Goal: Information Seeking & Learning: Learn about a topic

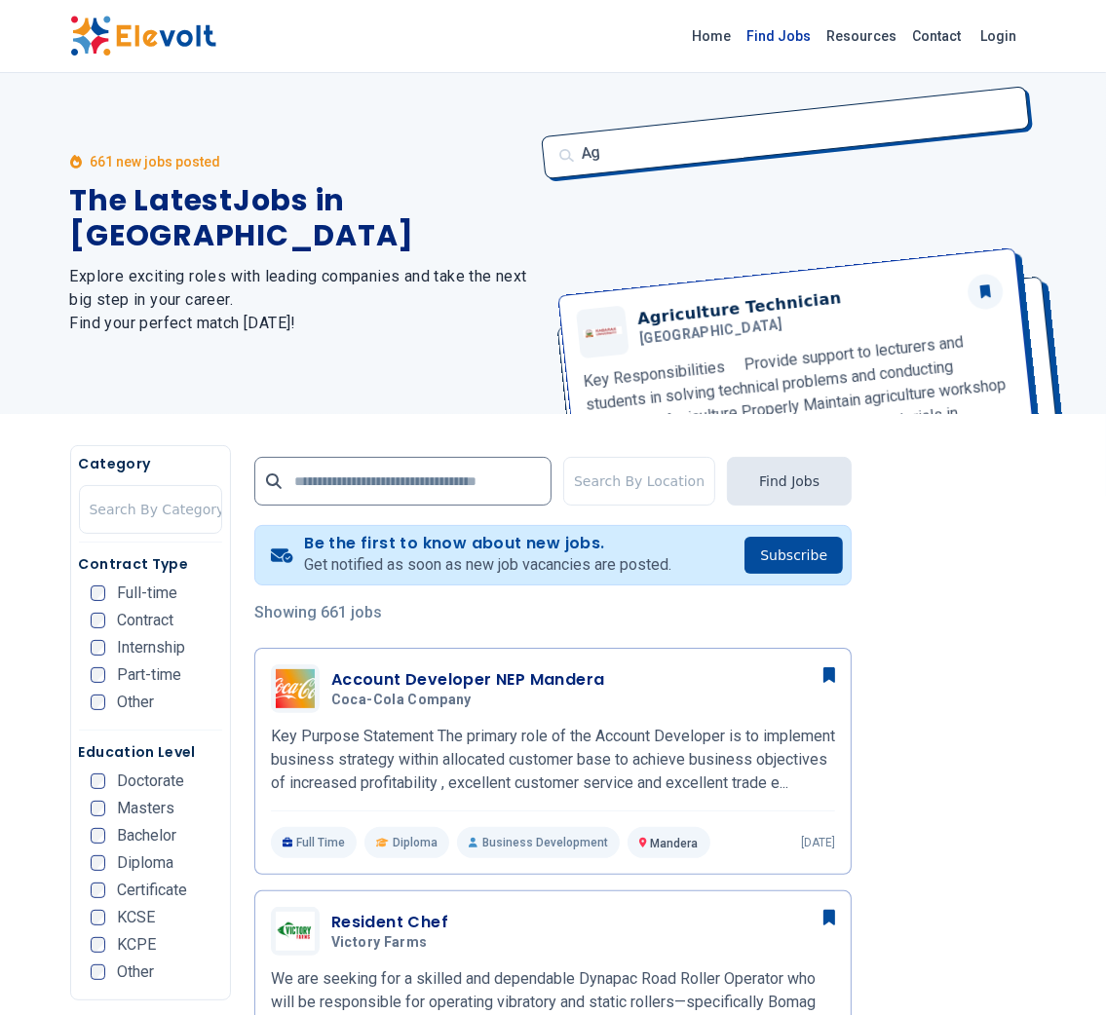
click at [799, 34] on link "Find Jobs" at bounding box center [779, 35] width 80 height 31
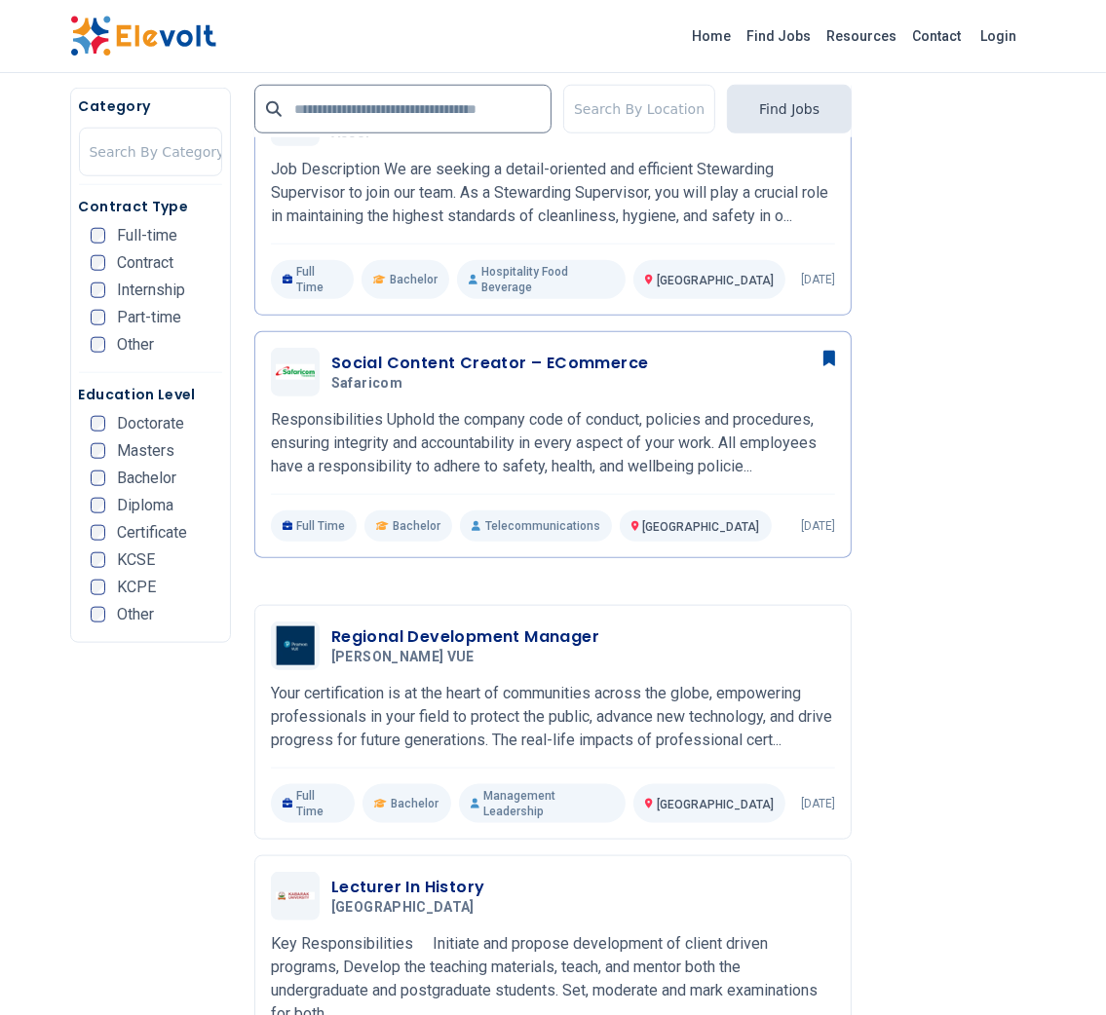
scroll to position [1330, 0]
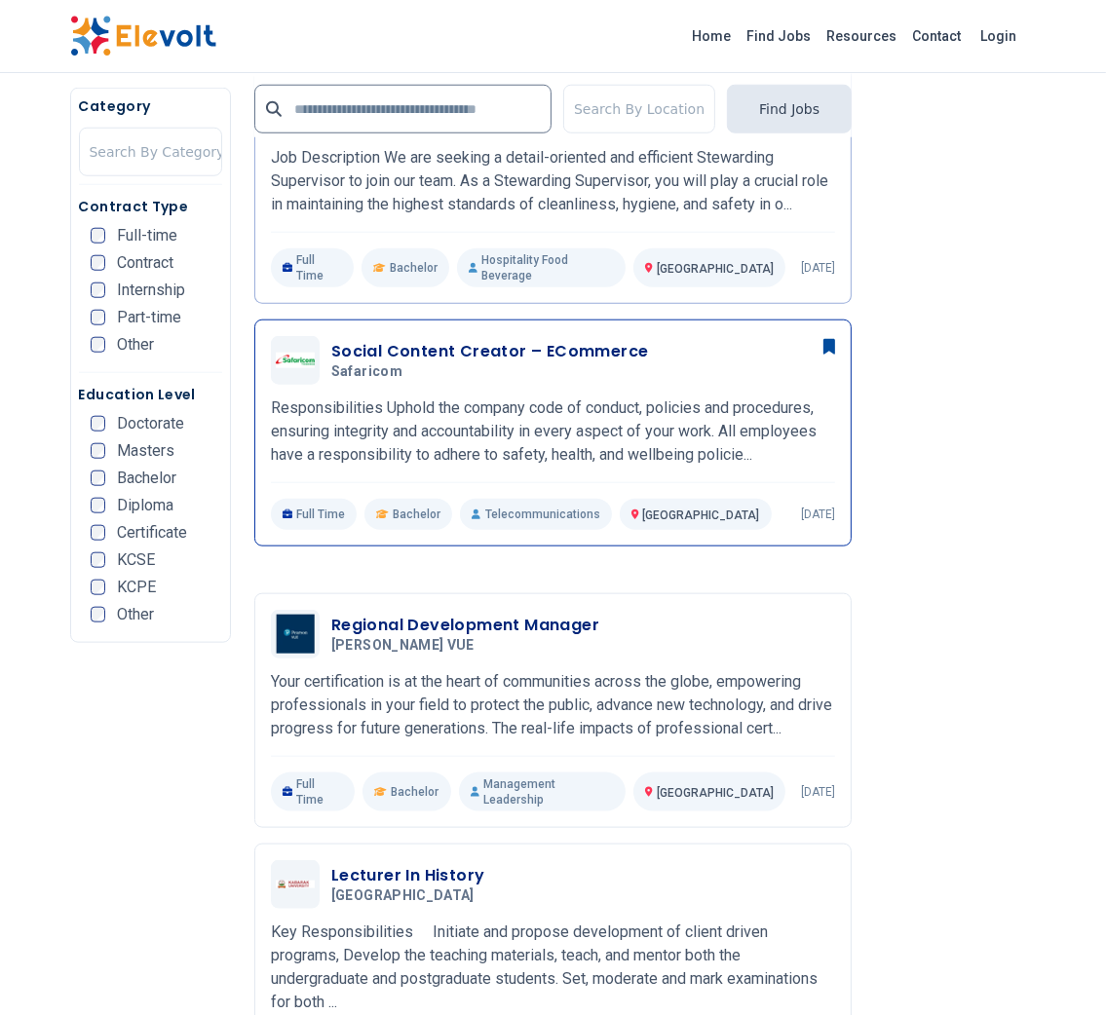
click at [619, 363] on h3 "Social Content Creator – ECommerce" at bounding box center [490, 351] width 318 height 23
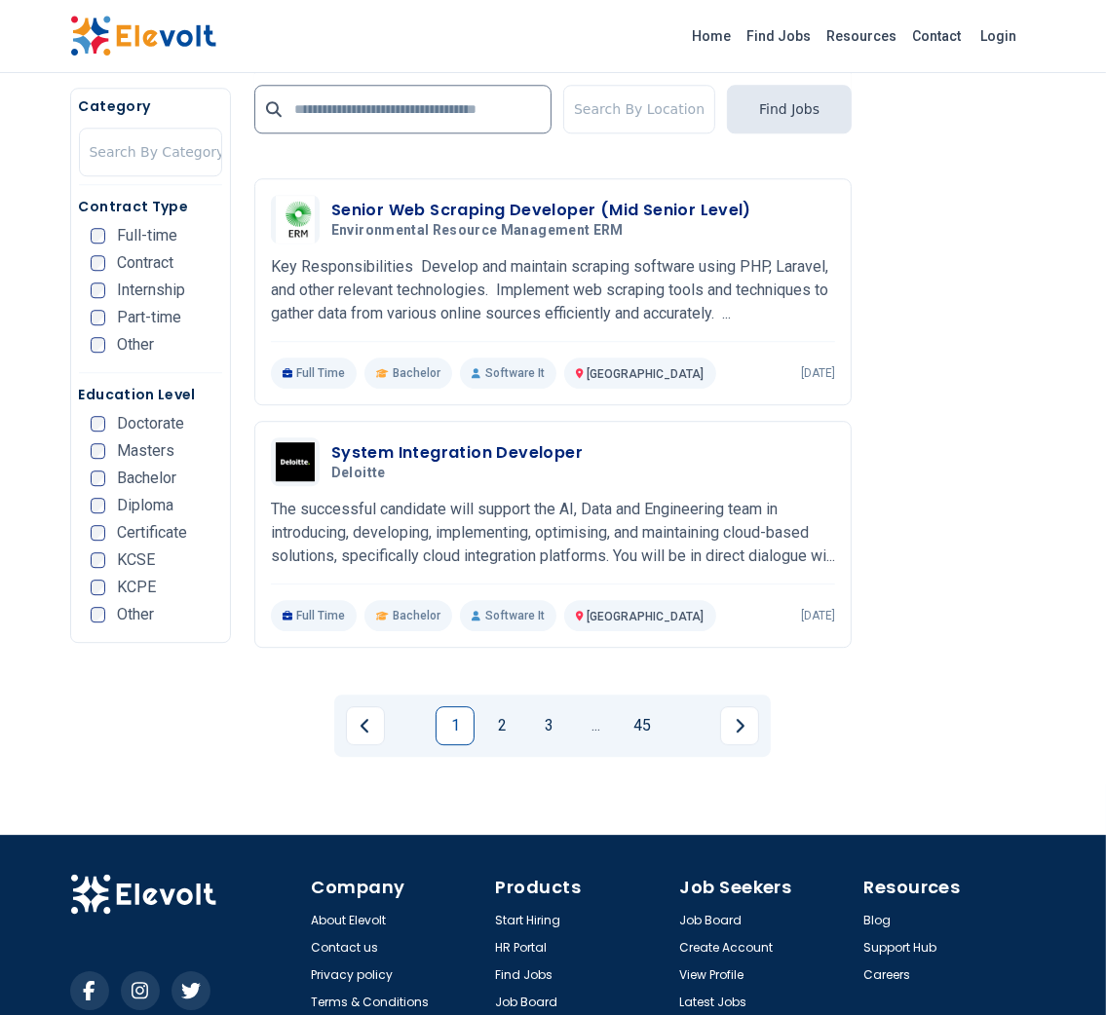
scroll to position [3923, 0]
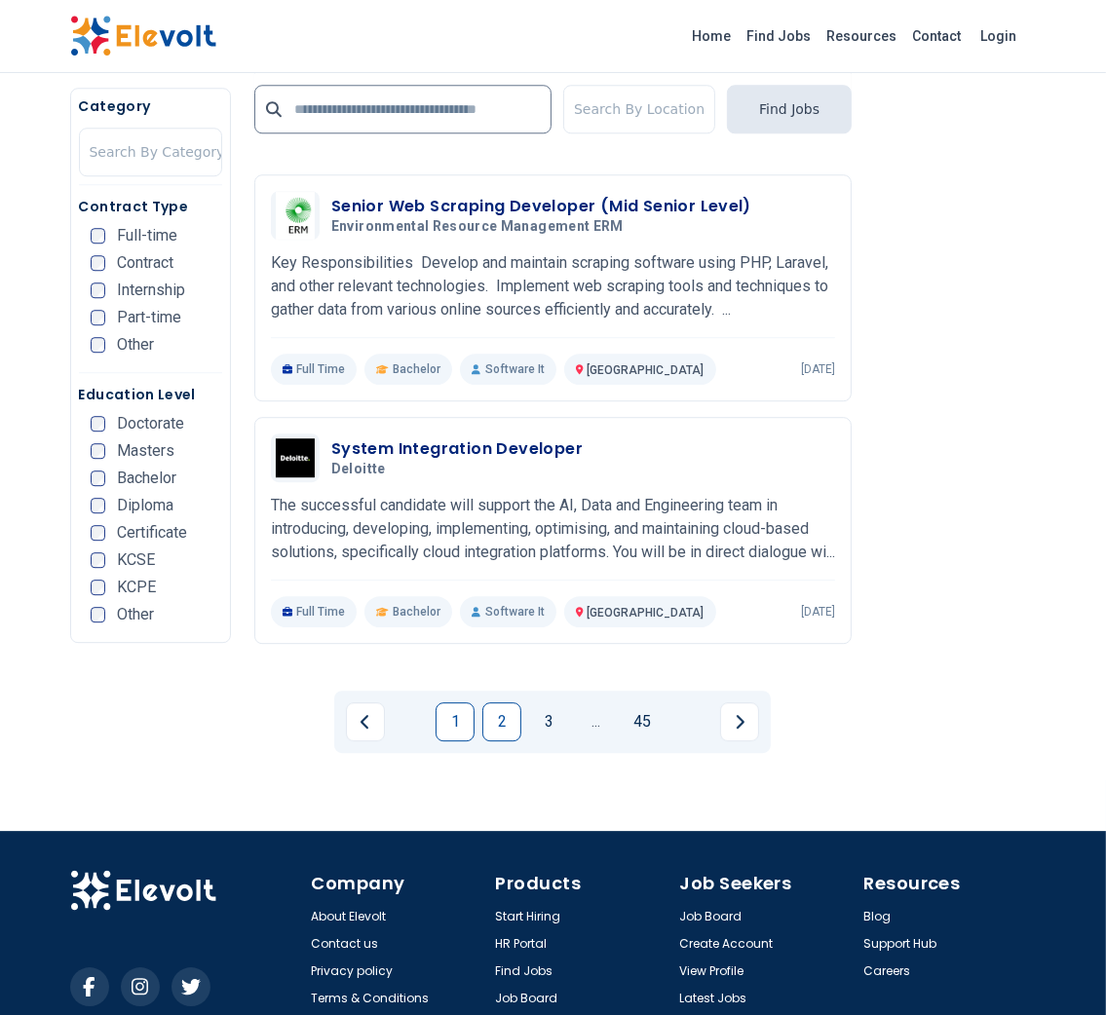
click at [510, 702] on link "2" at bounding box center [501, 721] width 39 height 39
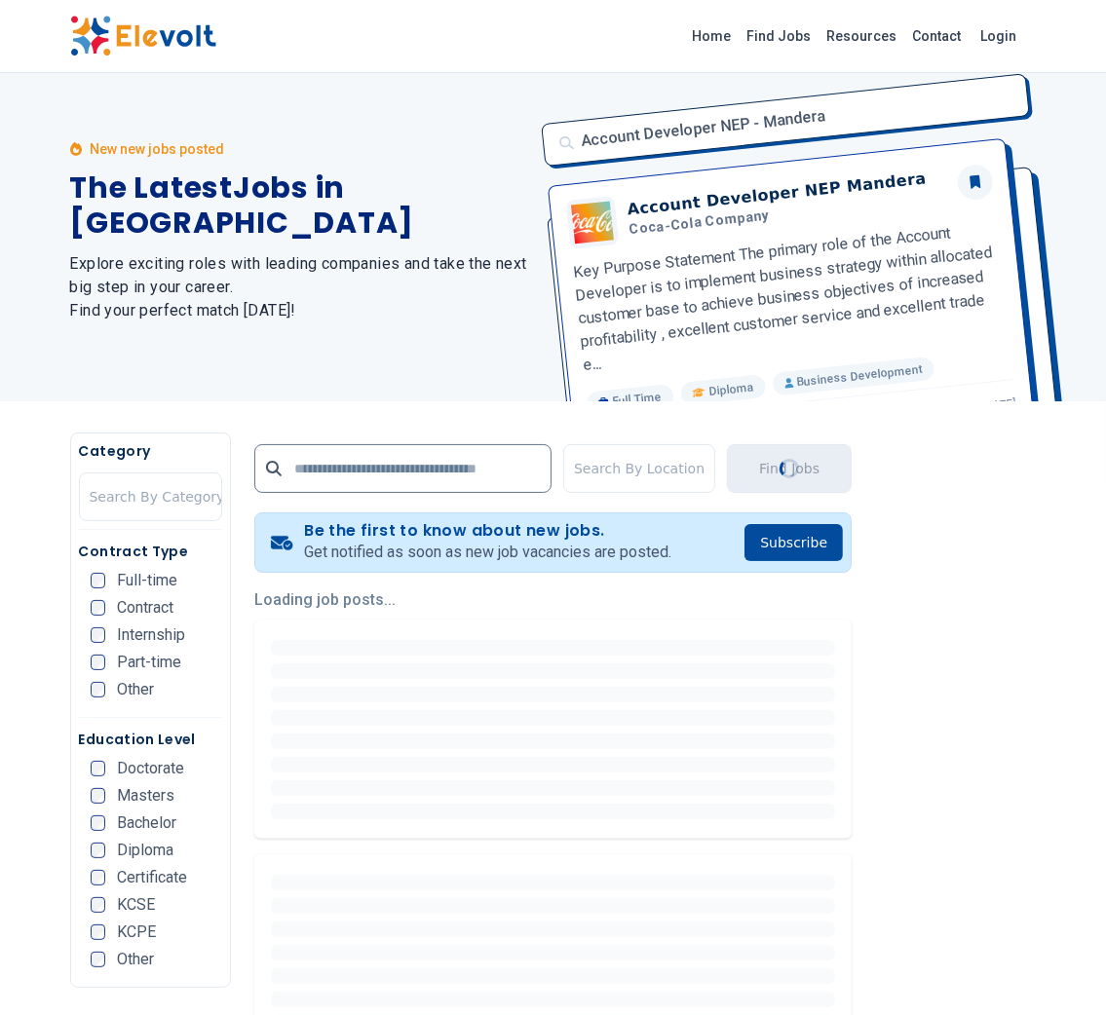
scroll to position [0, 0]
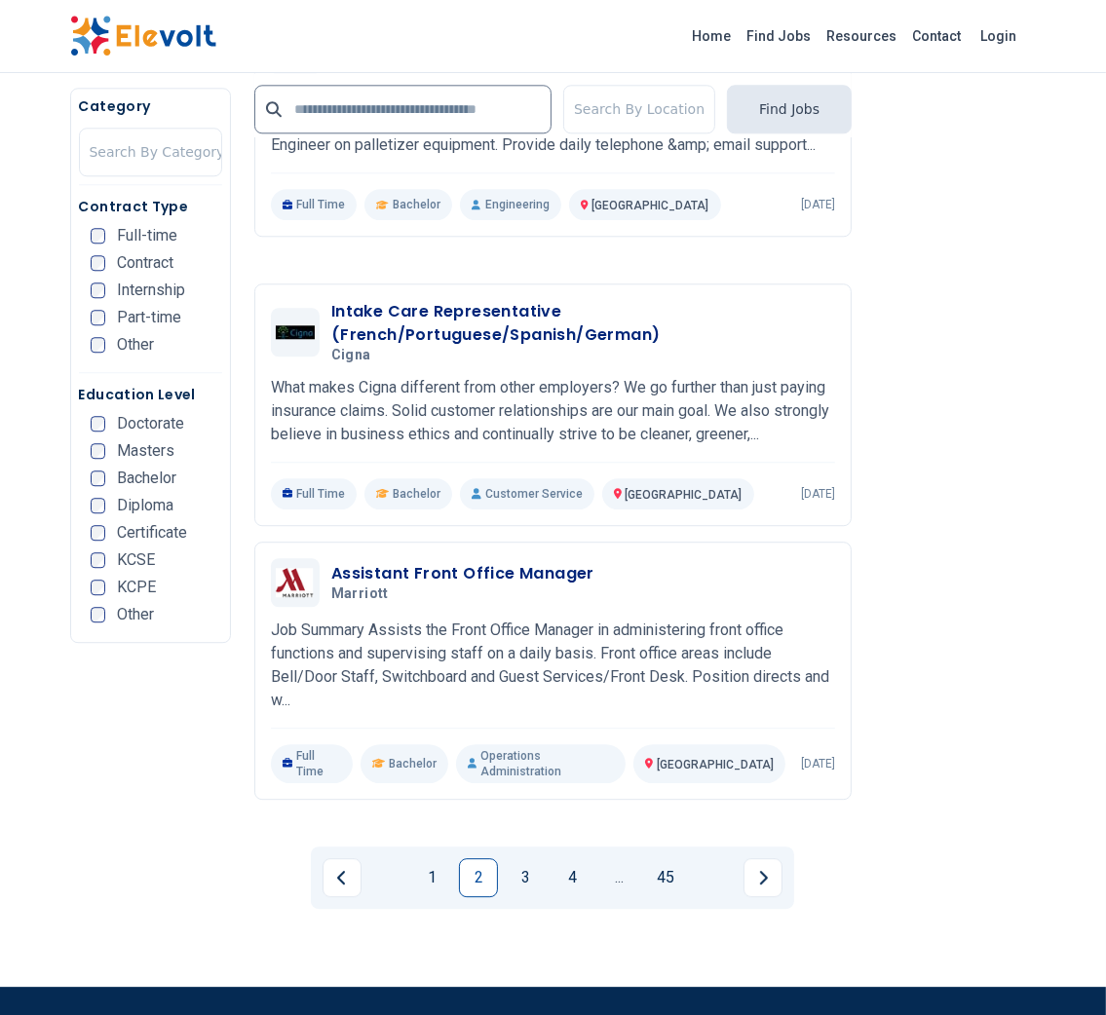
scroll to position [3716, 0]
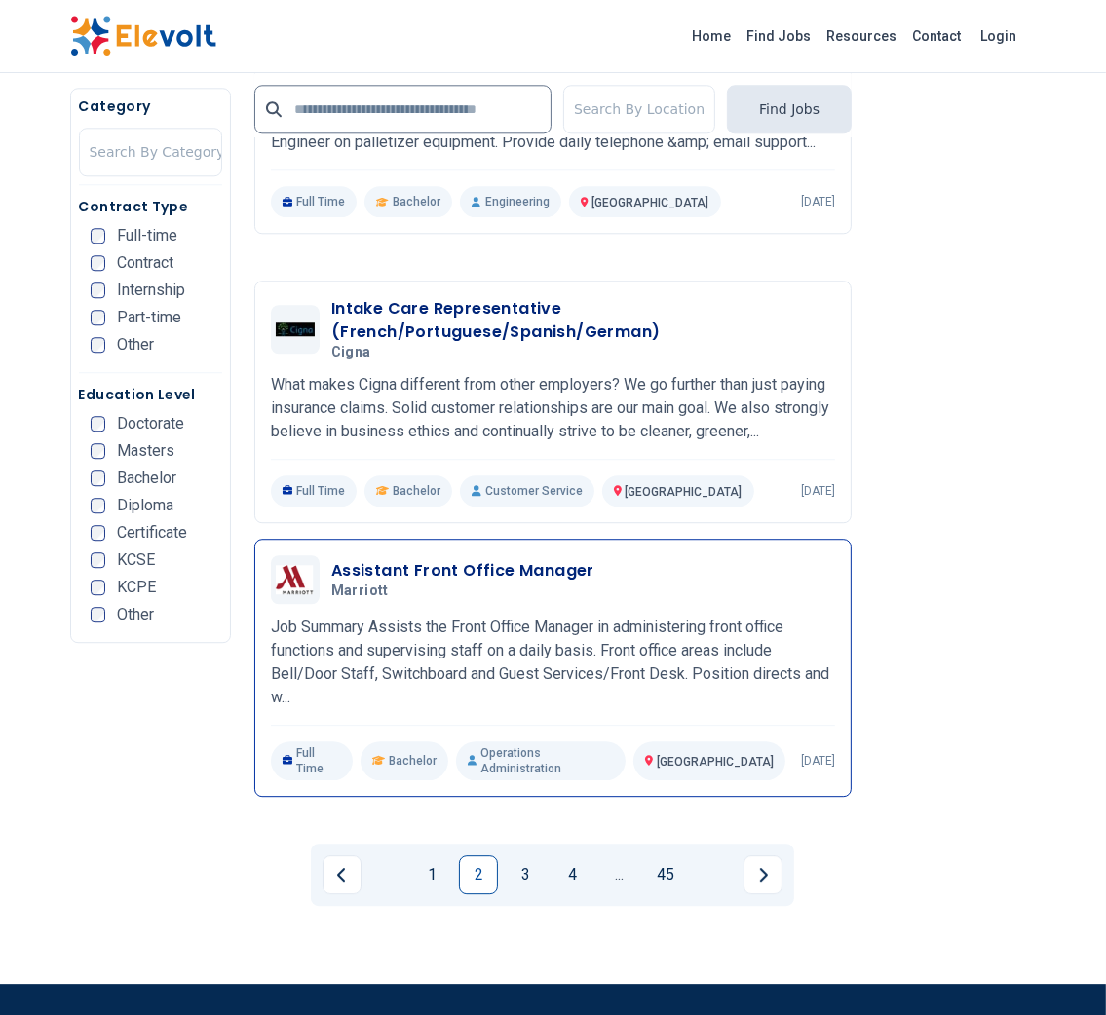
click at [512, 559] on h3 "Assistant Front Office Manager" at bounding box center [462, 570] width 263 height 23
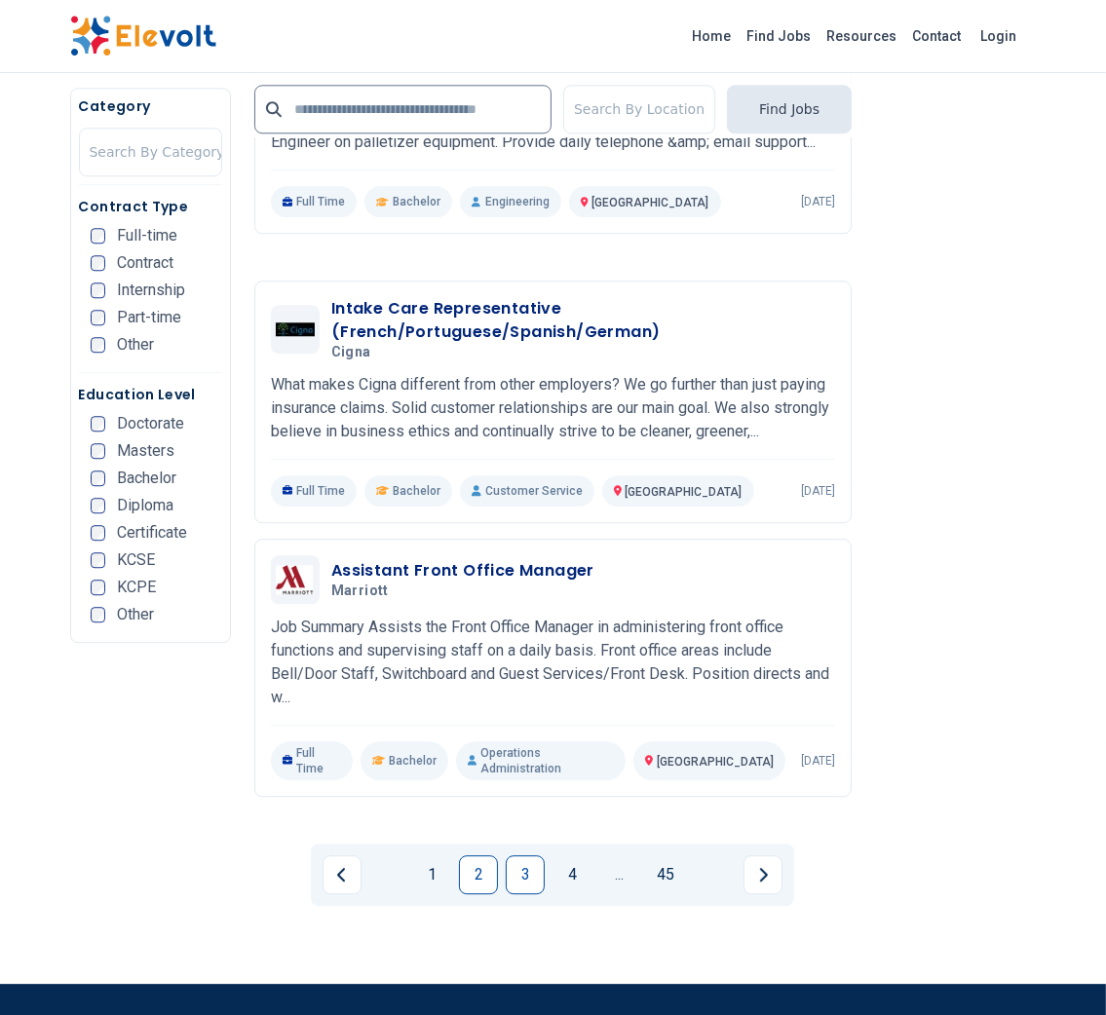
click at [519, 855] on link "3" at bounding box center [525, 874] width 39 height 39
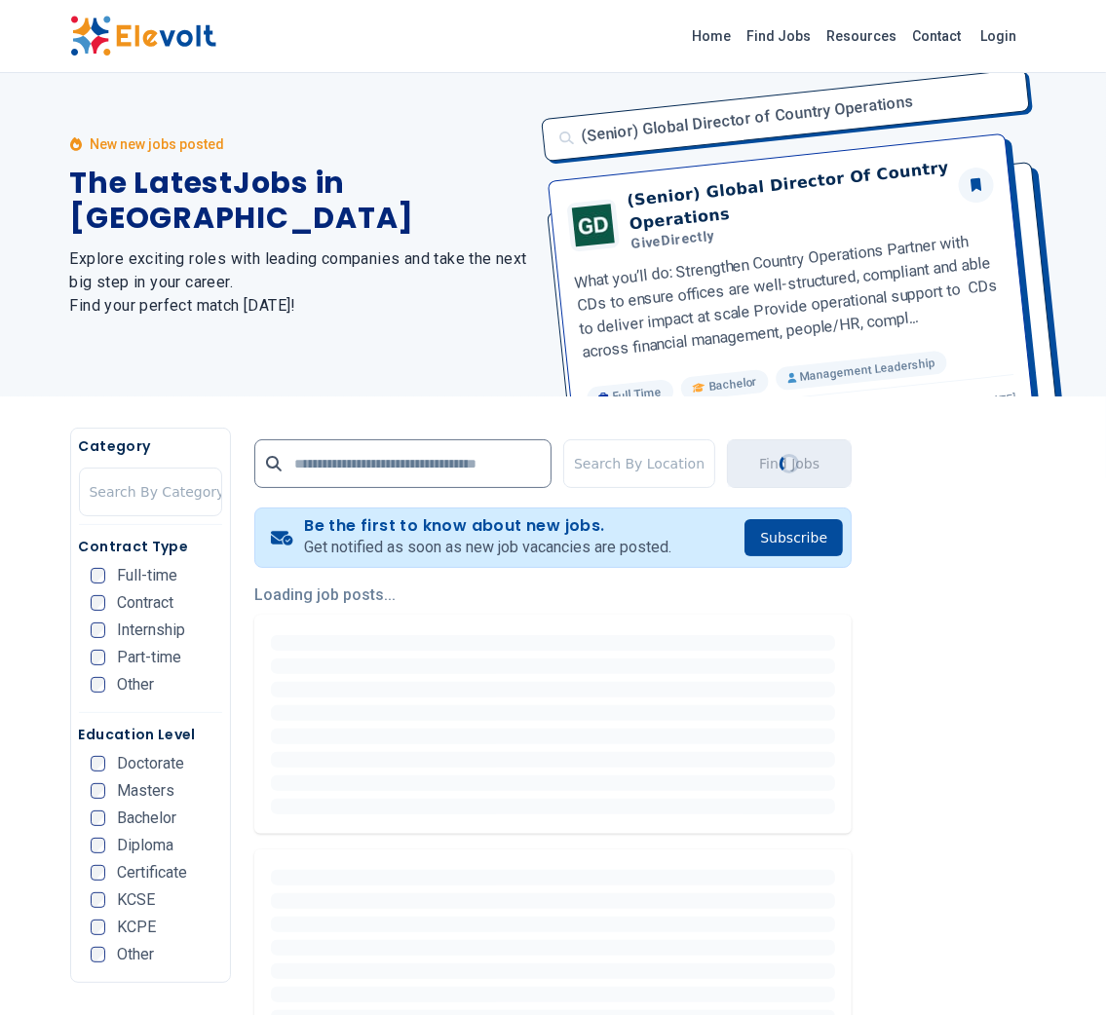
scroll to position [0, 0]
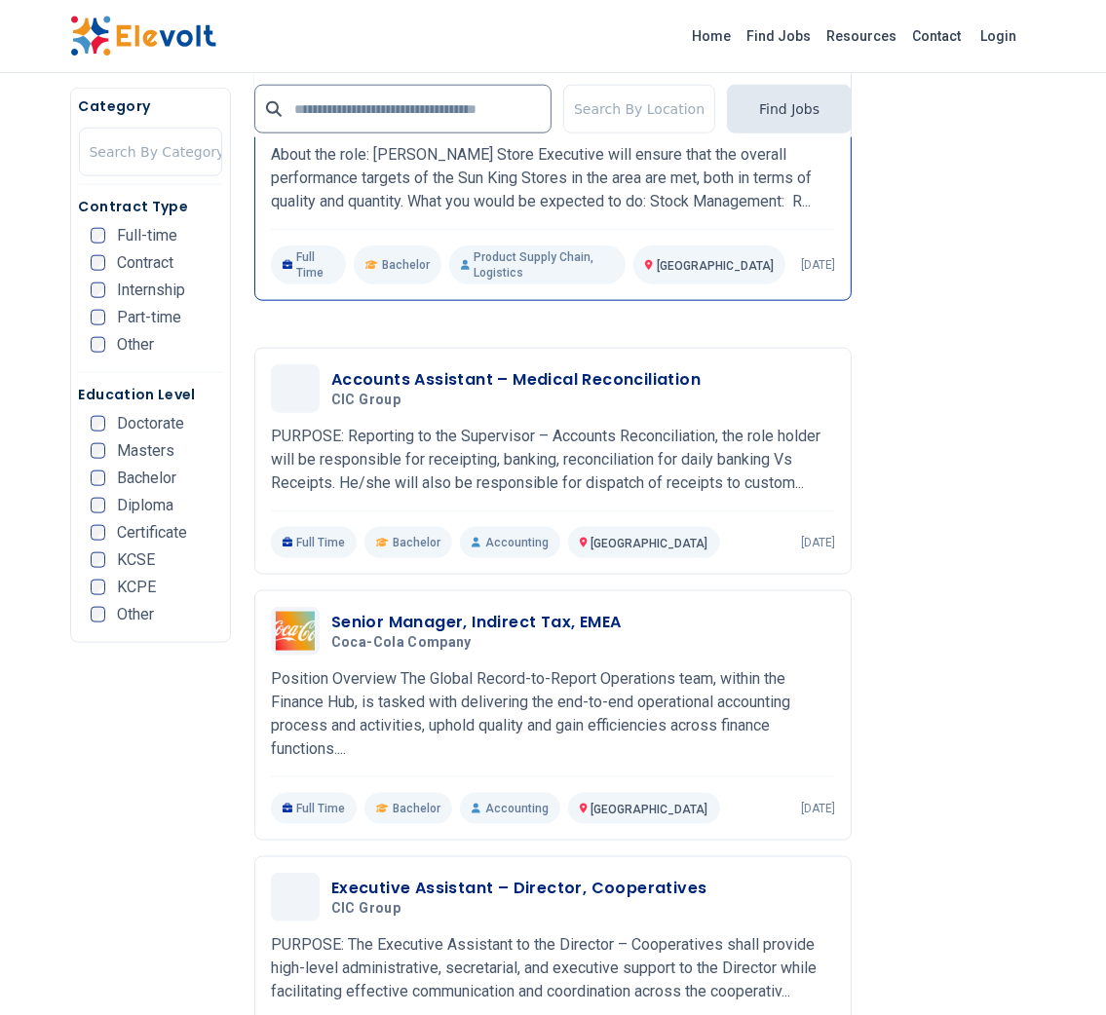
scroll to position [1424, 0]
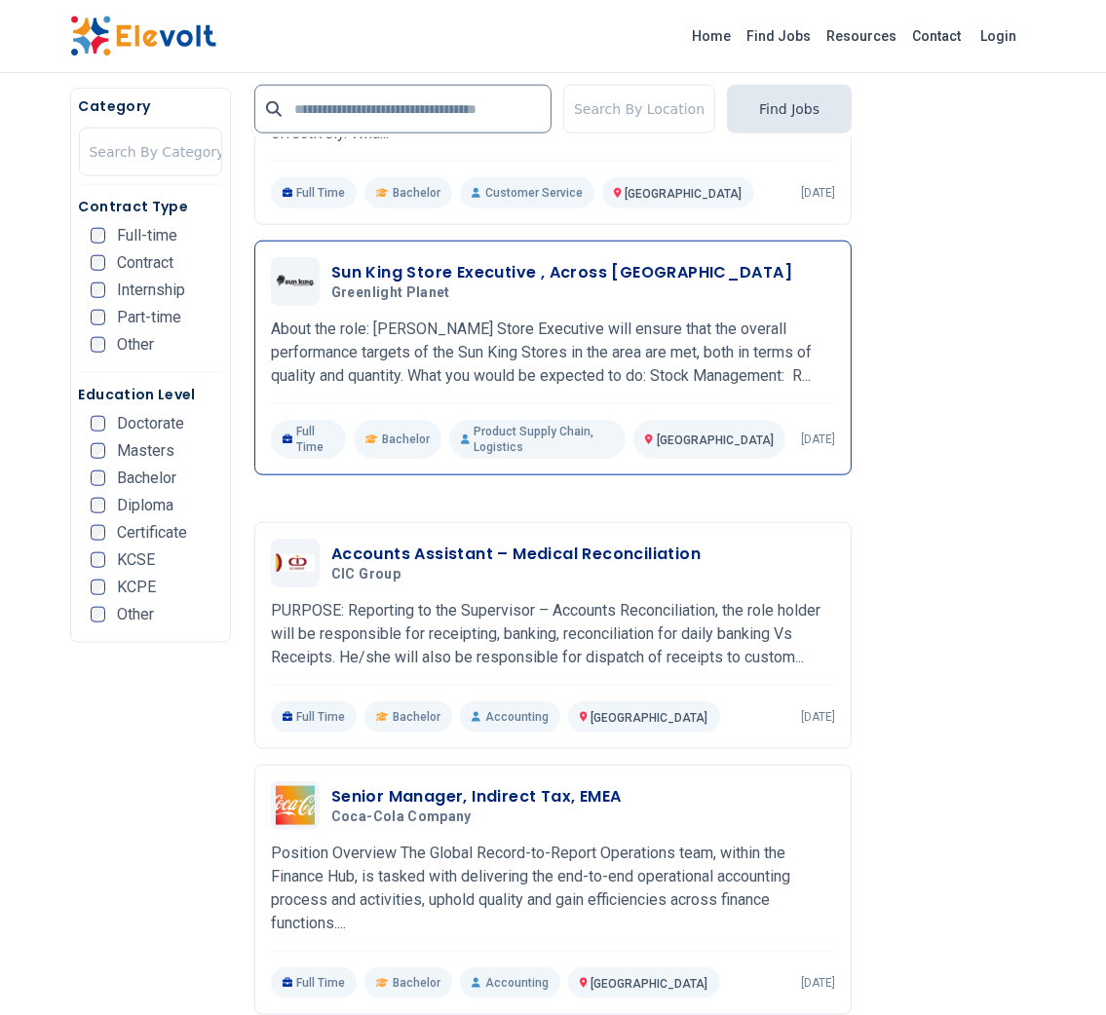
click at [533, 272] on h3 "Sun King Store Executive , Across Kenya" at bounding box center [561, 272] width 461 height 23
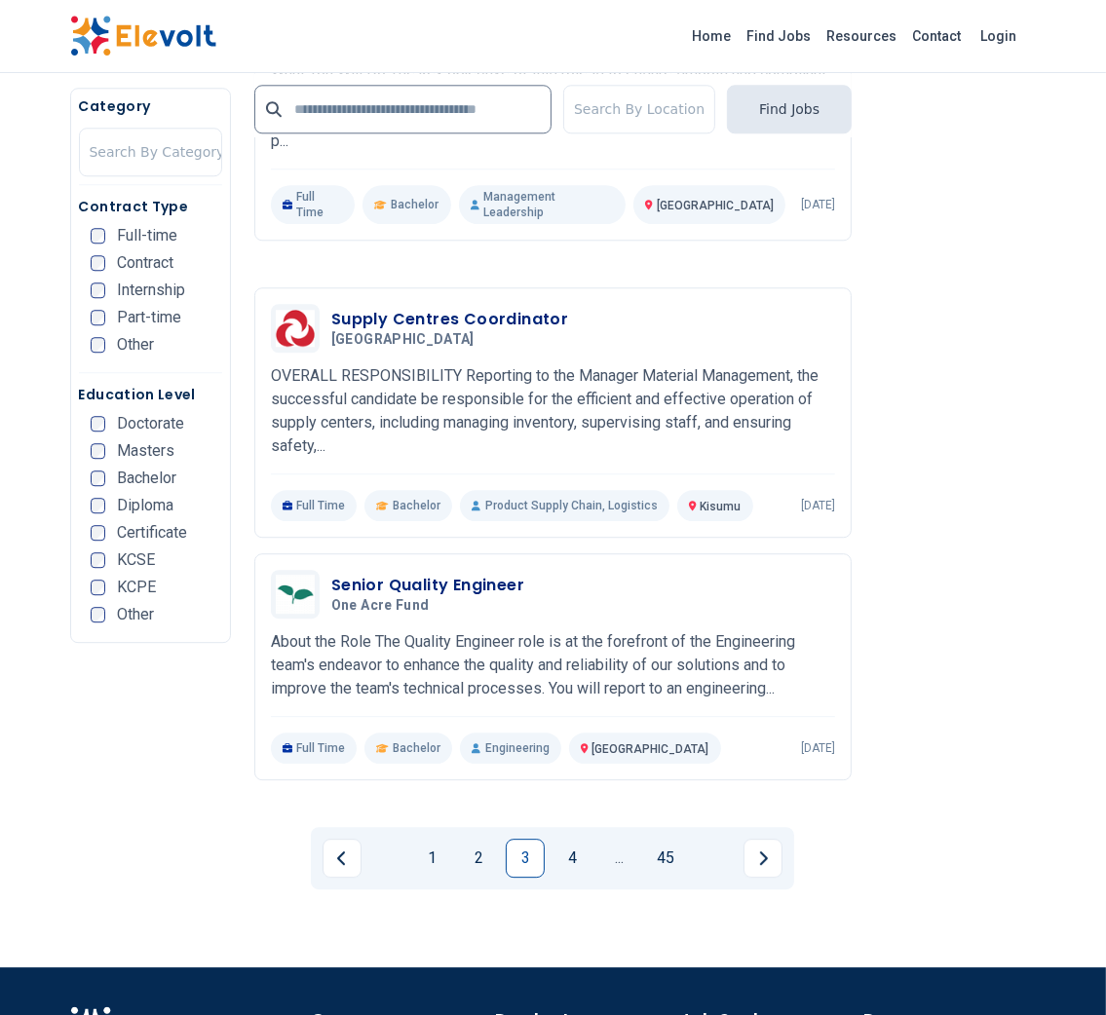
scroll to position [3913, 0]
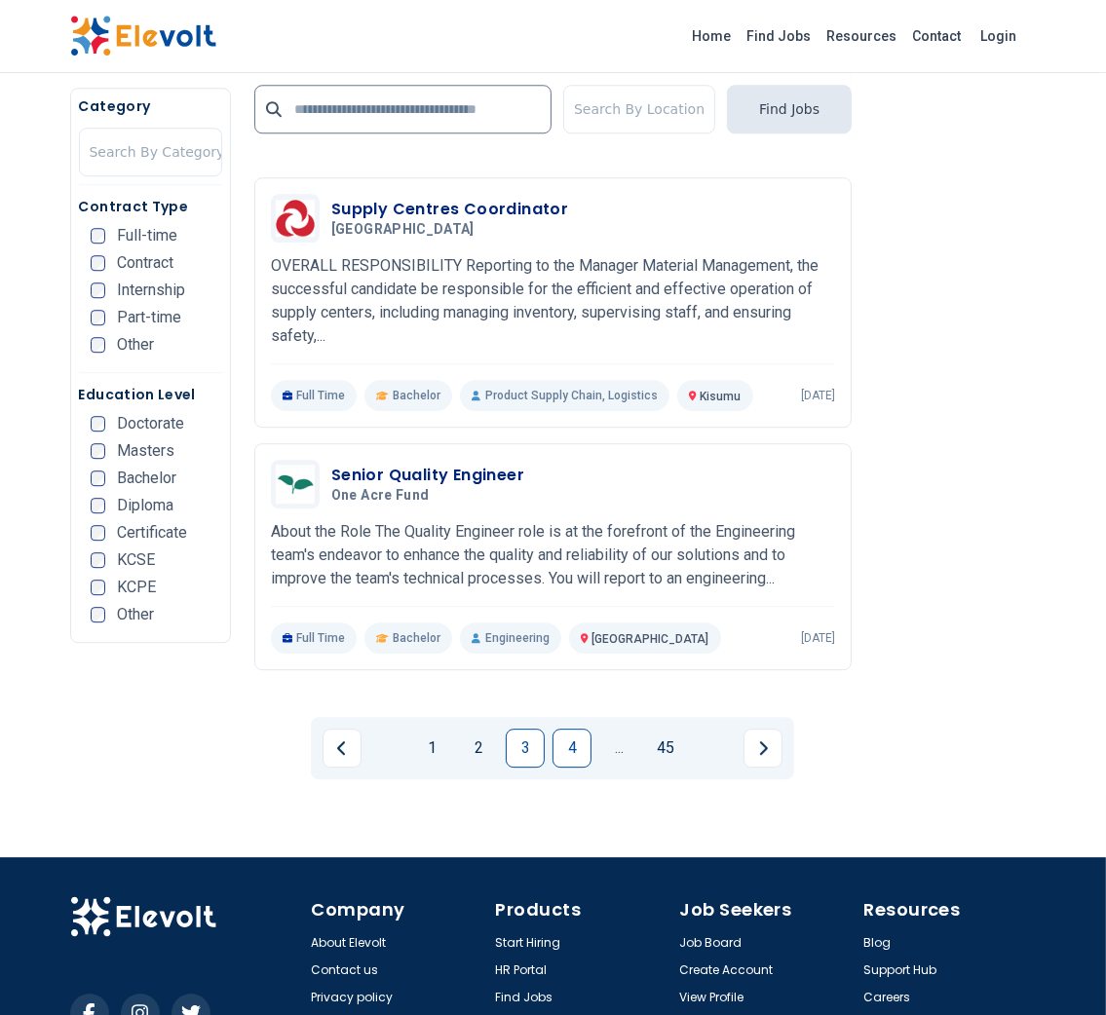
click at [564, 729] on link "4" at bounding box center [571, 748] width 39 height 39
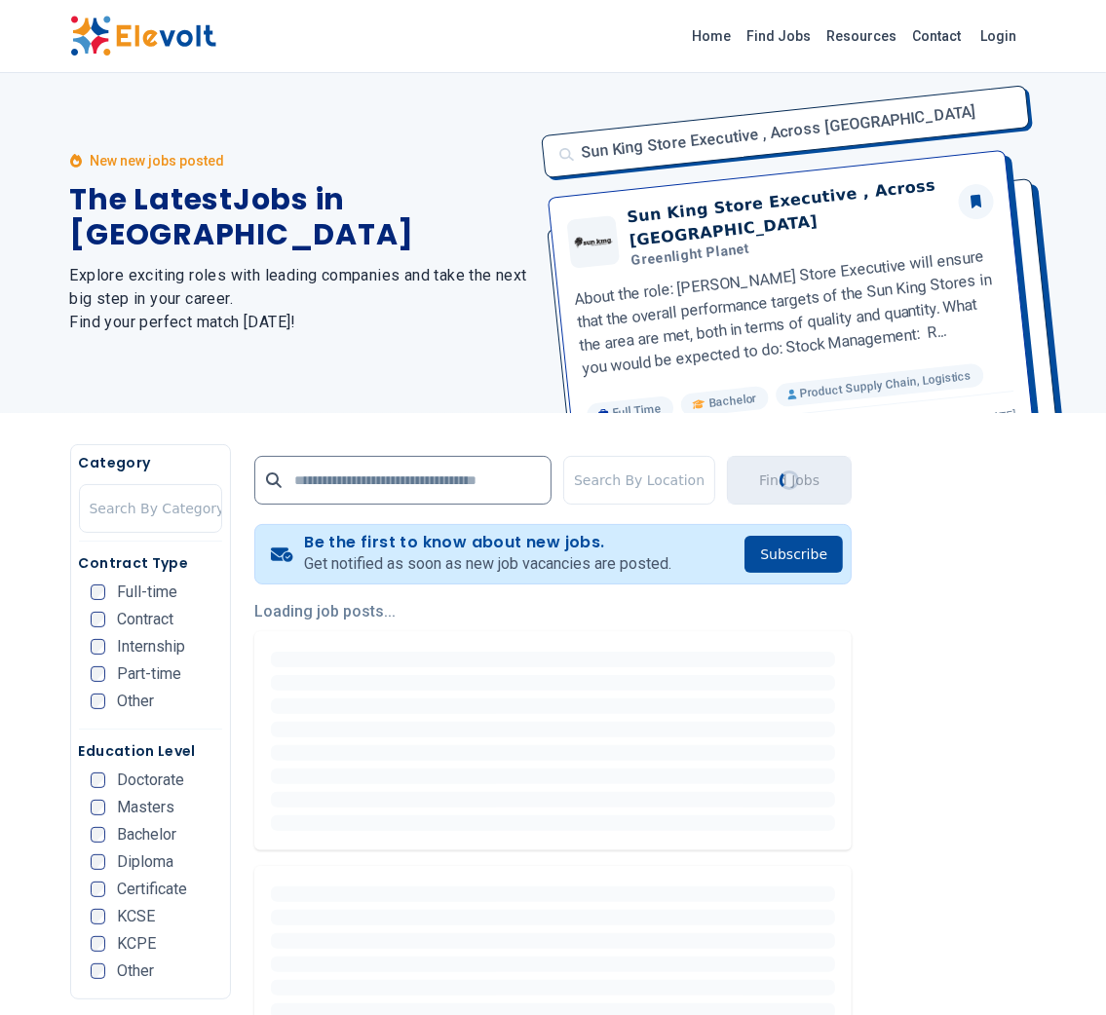
scroll to position [0, 0]
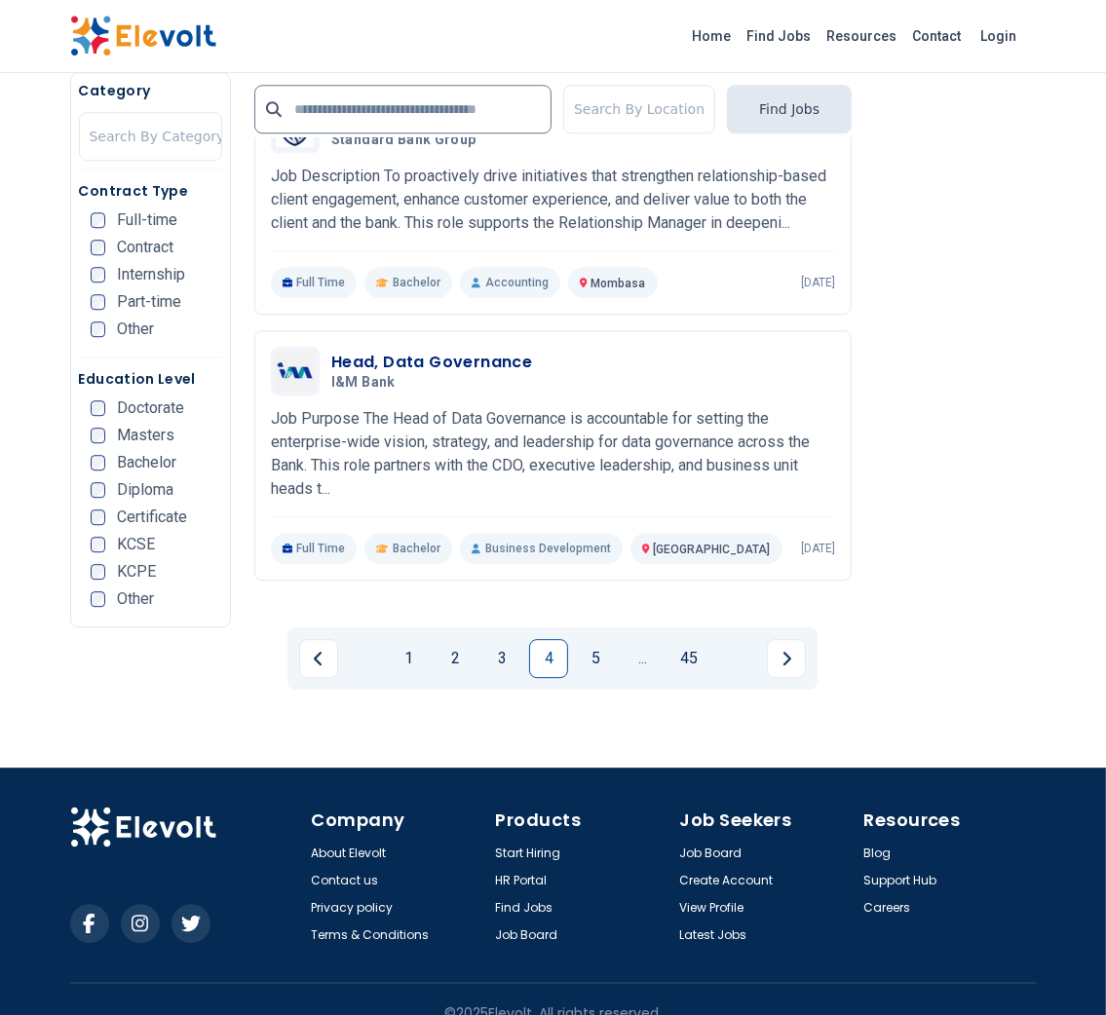
scroll to position [3936, 0]
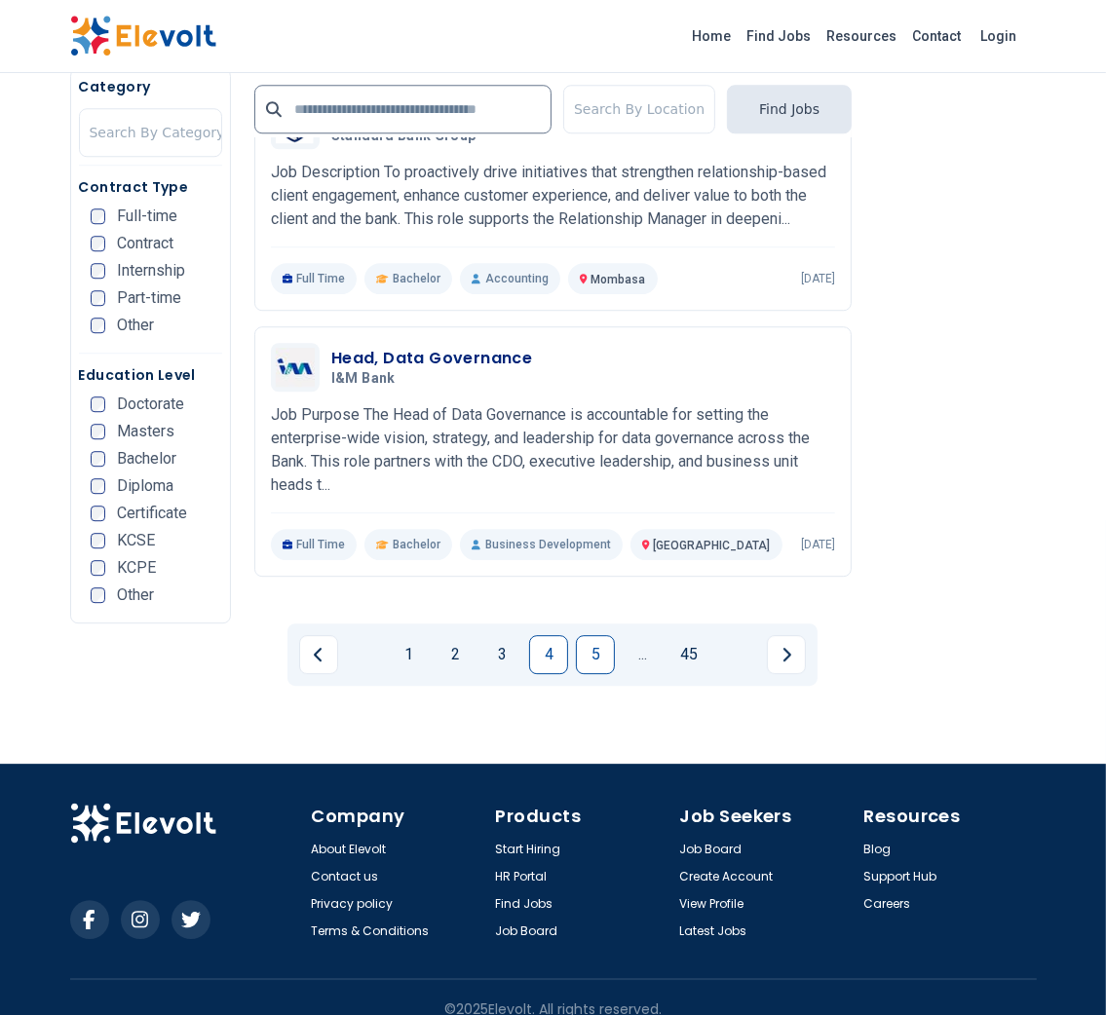
click at [601, 635] on link "5" at bounding box center [595, 654] width 39 height 39
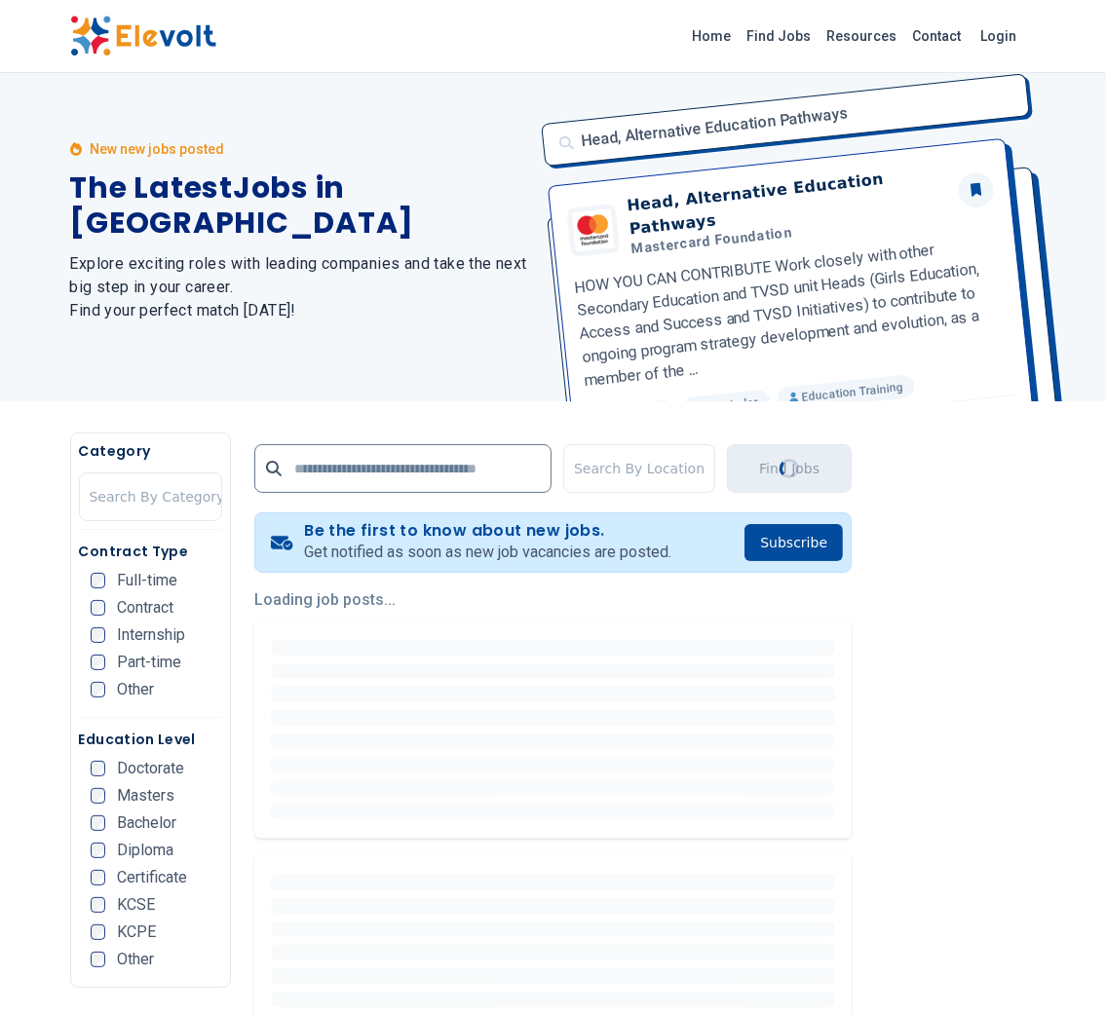
scroll to position [0, 0]
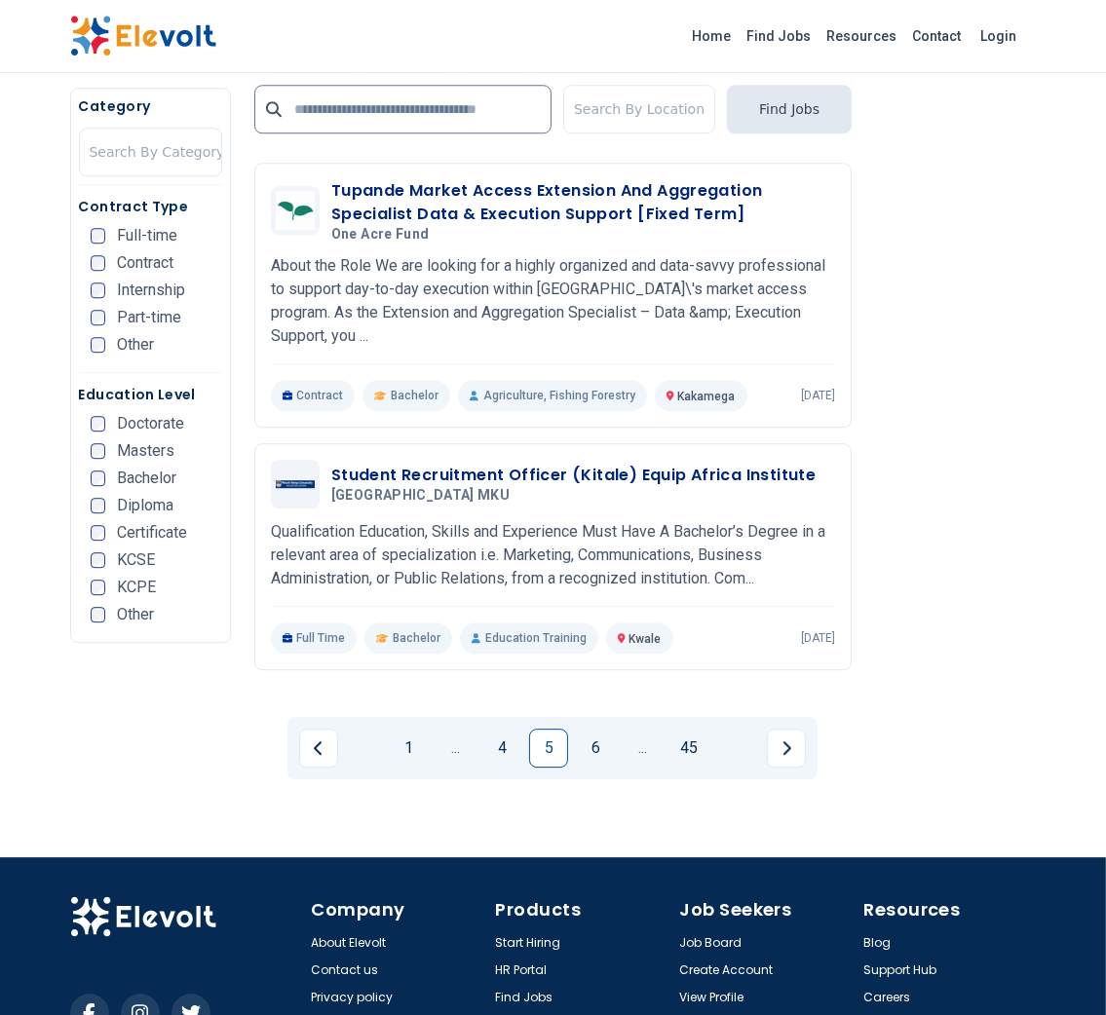
scroll to position [3943, 0]
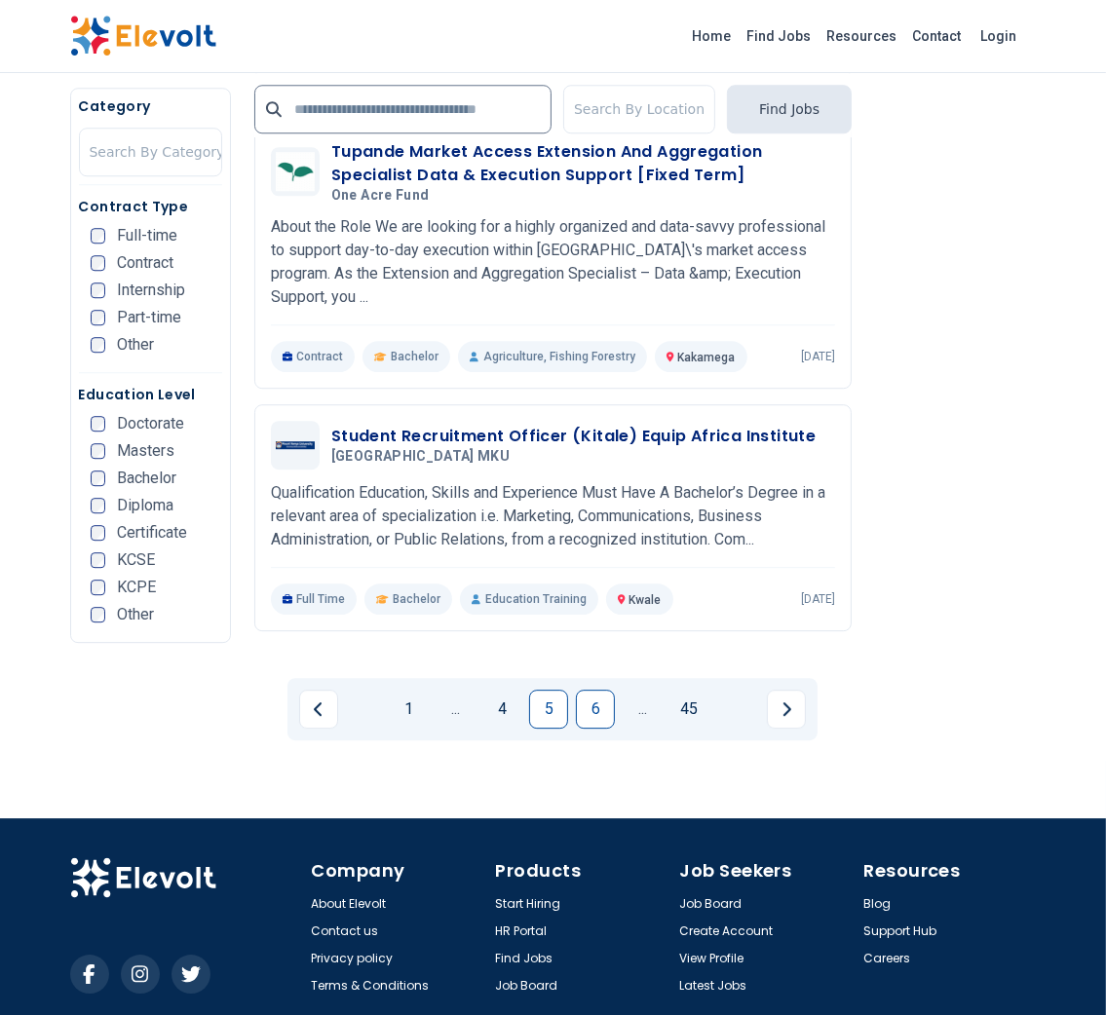
click at [581, 690] on link "6" at bounding box center [595, 709] width 39 height 39
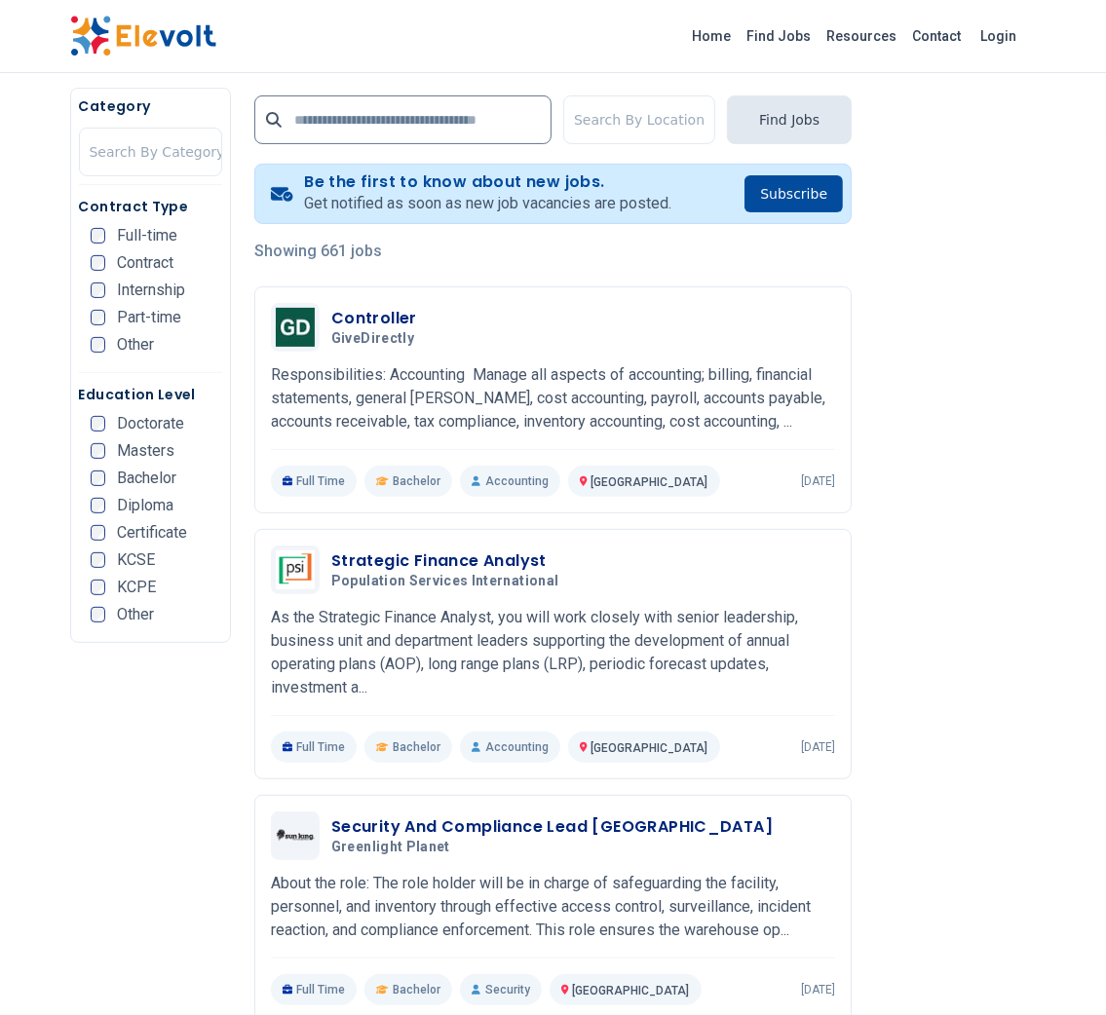
scroll to position [428, 0]
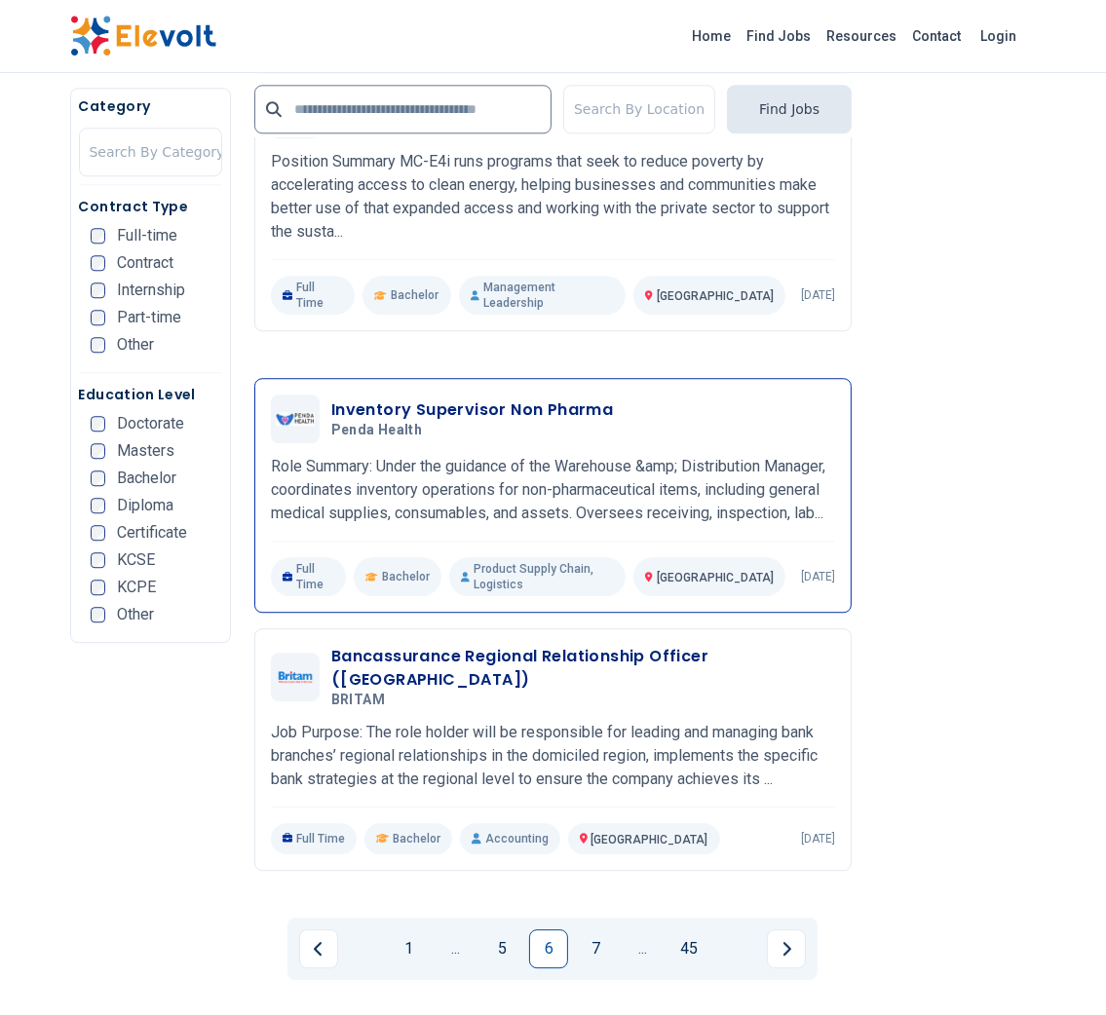
scroll to position [3727, 0]
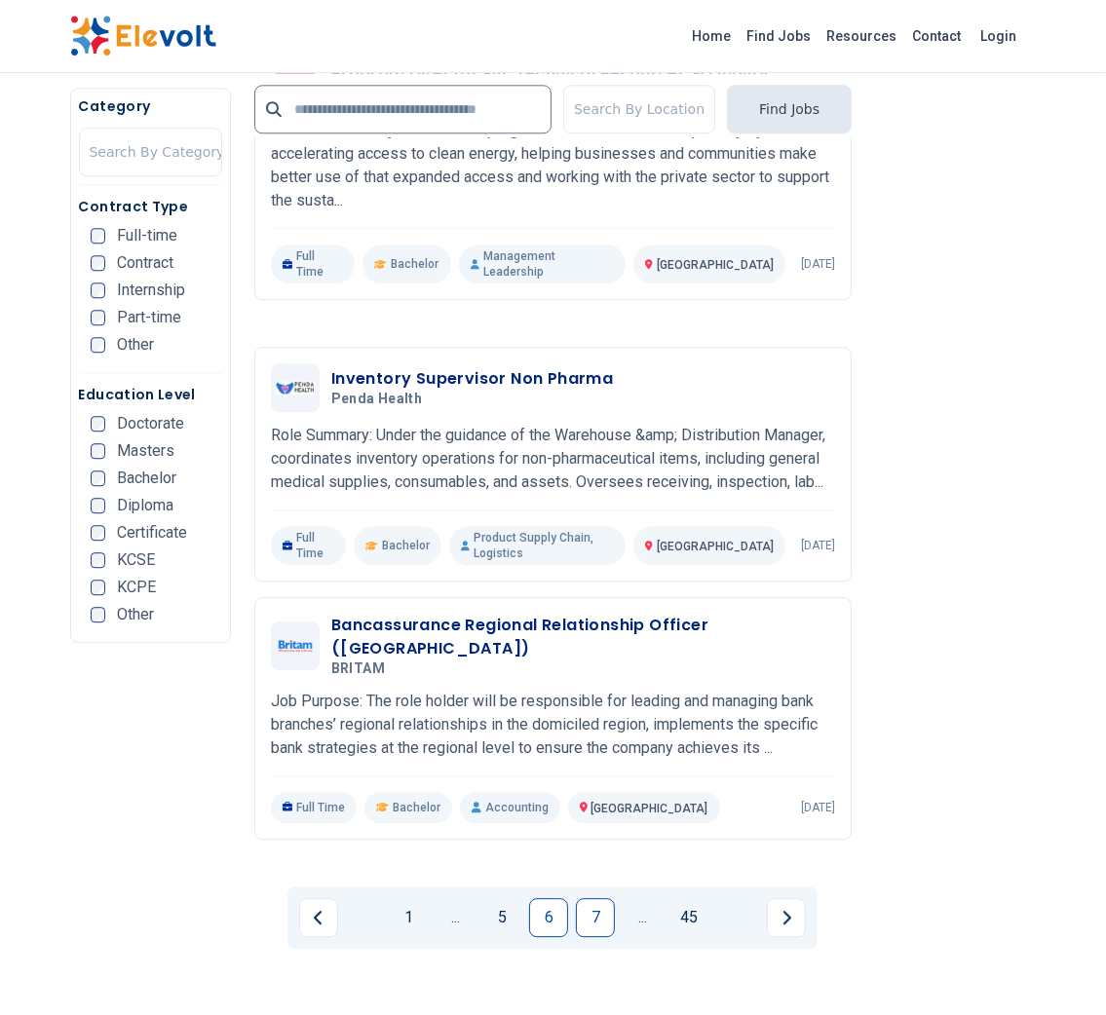
click at [576, 898] on link "7" at bounding box center [595, 917] width 39 height 39
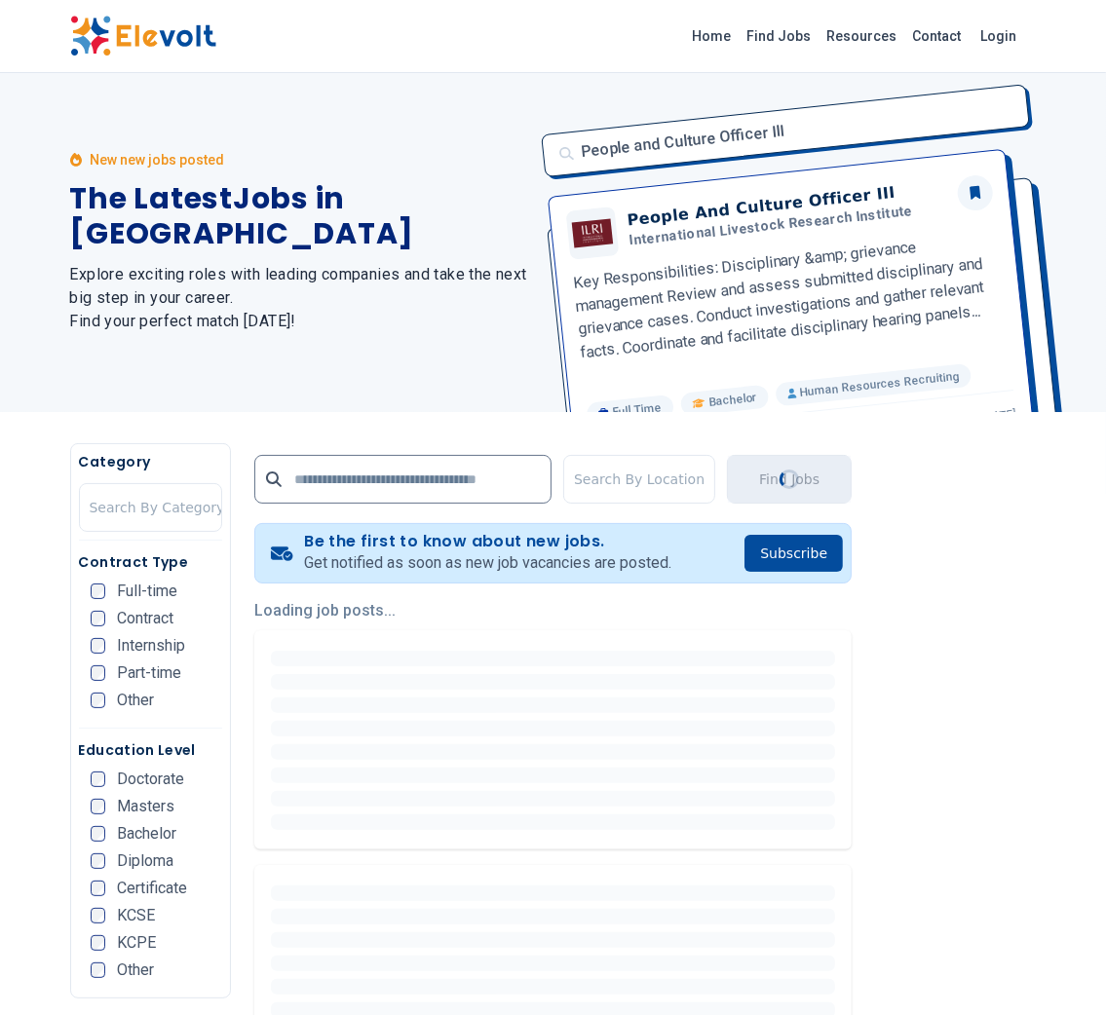
scroll to position [0, 0]
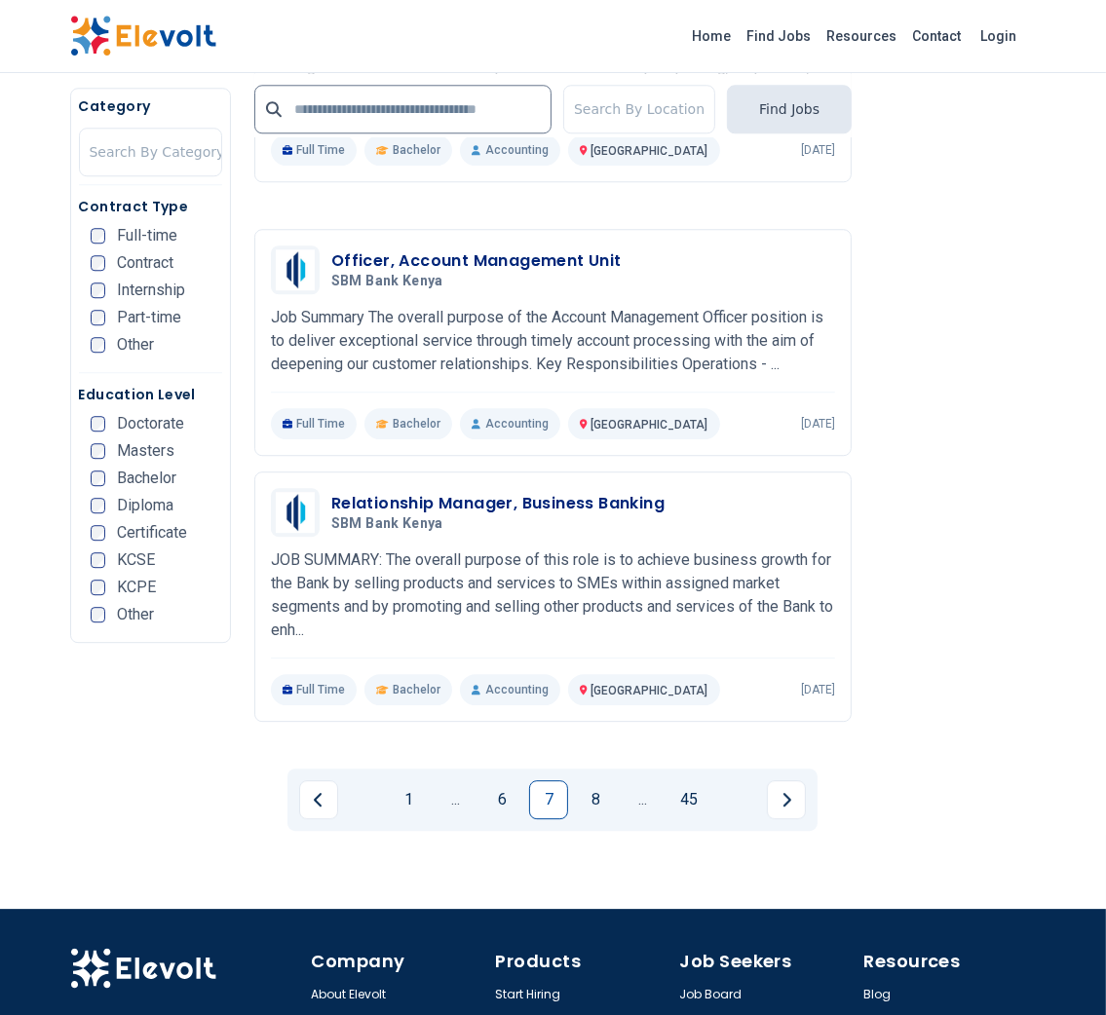
scroll to position [3871, 0]
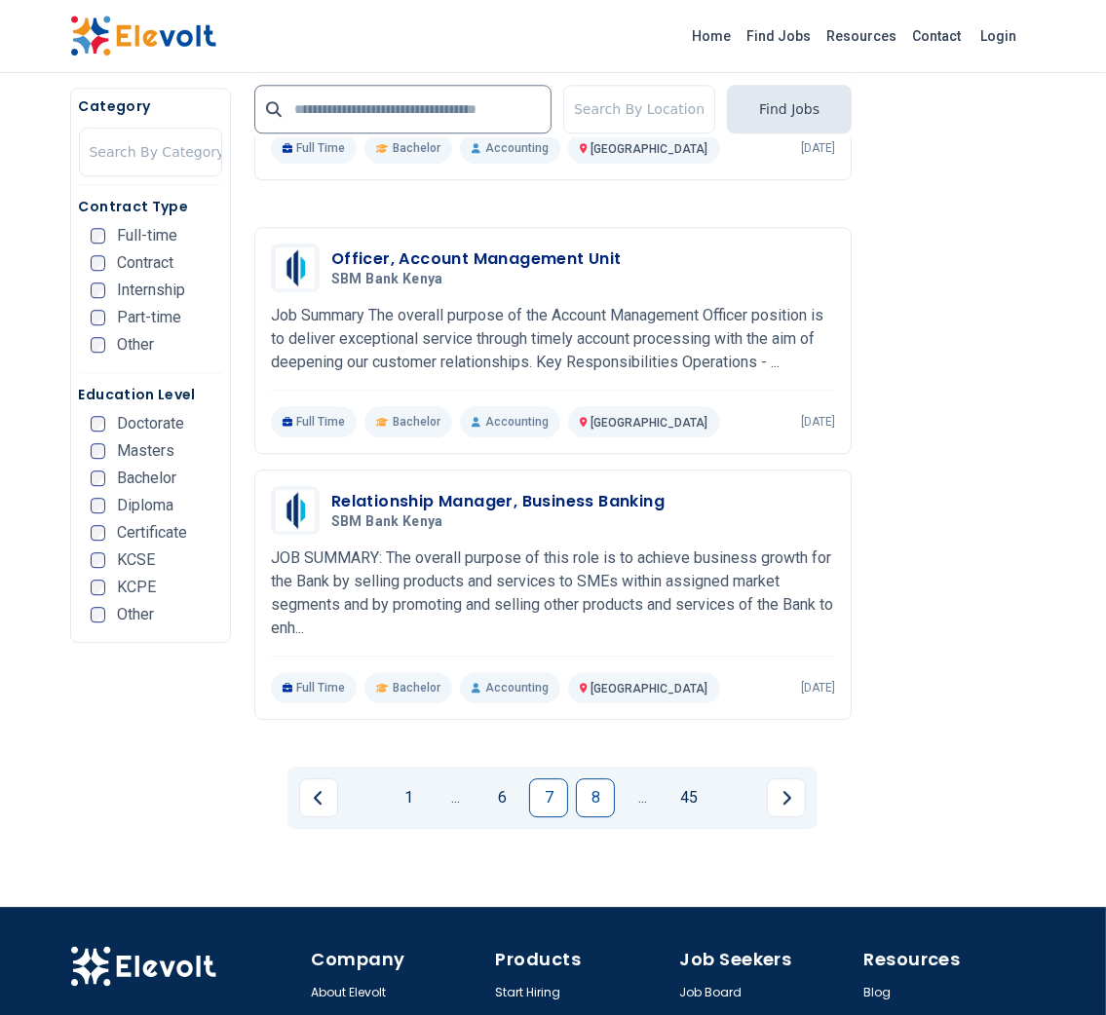
click at [592, 778] on link "8" at bounding box center [595, 797] width 39 height 39
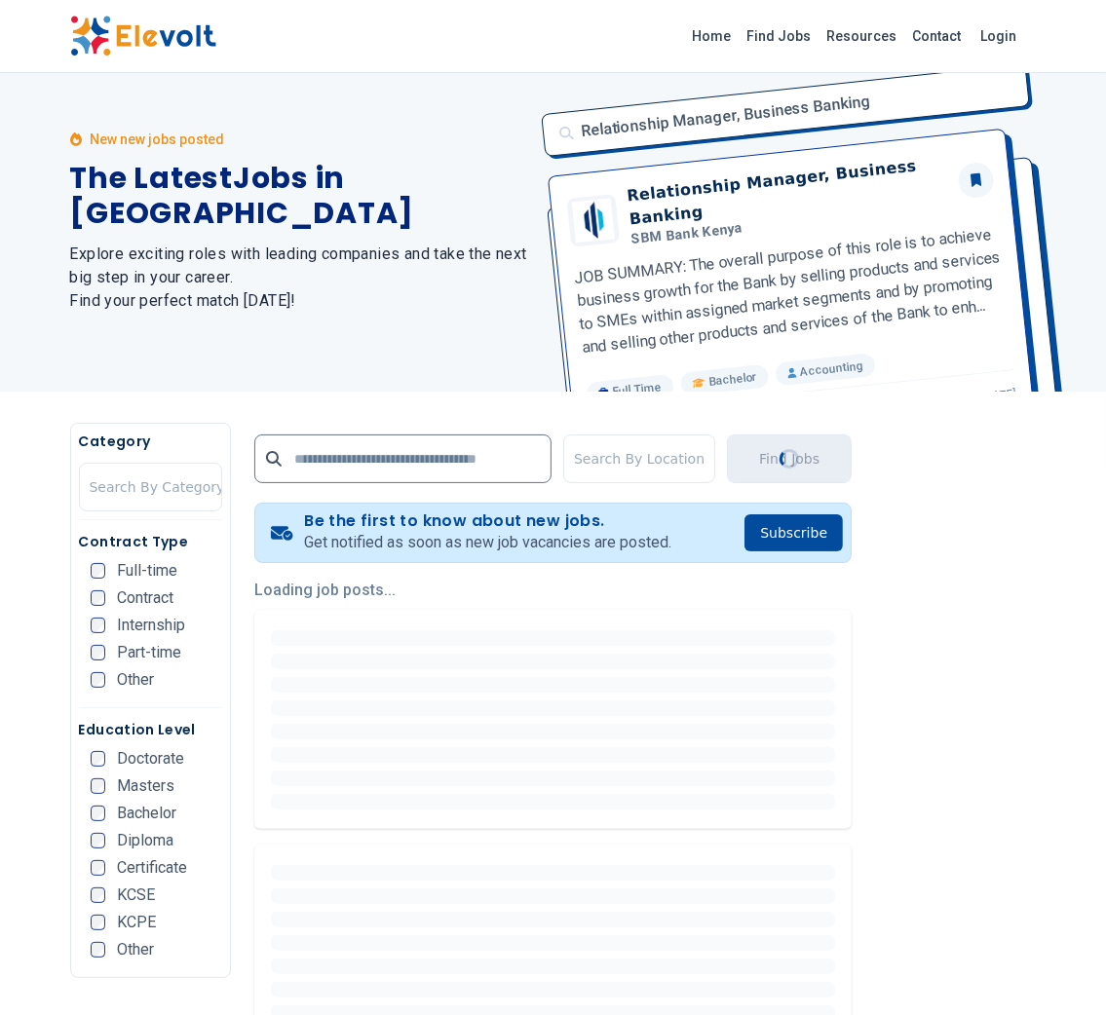
scroll to position [0, 0]
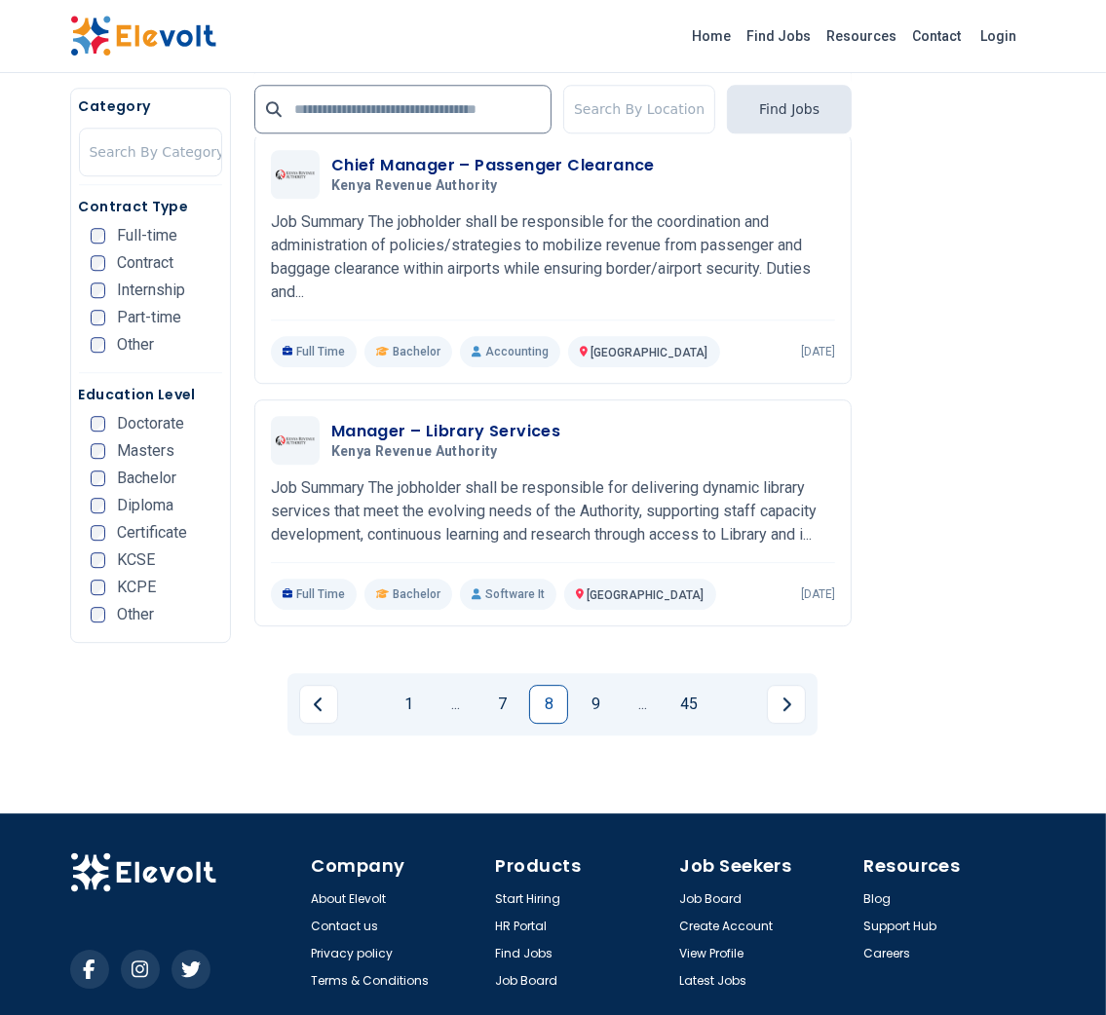
scroll to position [3927, 0]
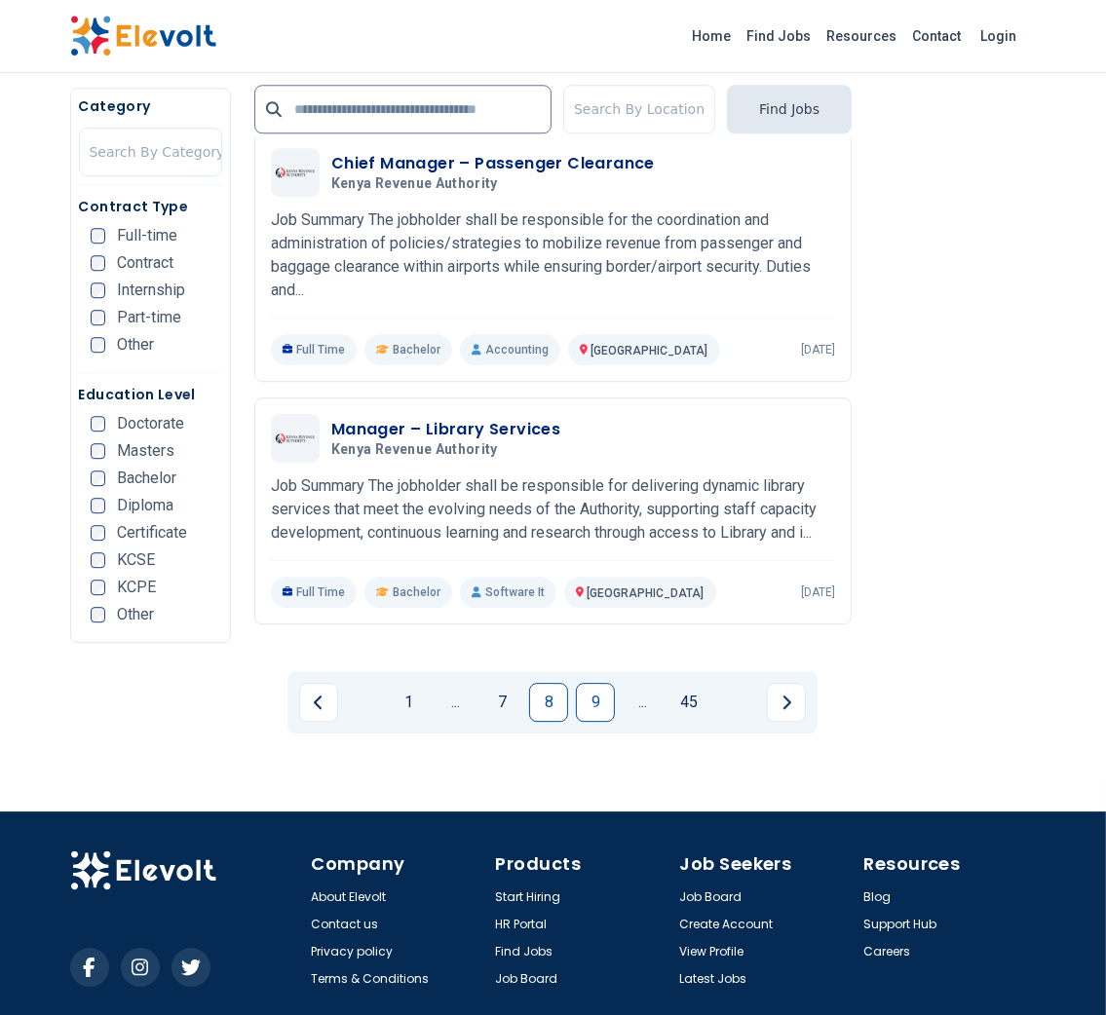
click at [589, 683] on link "9" at bounding box center [595, 702] width 39 height 39
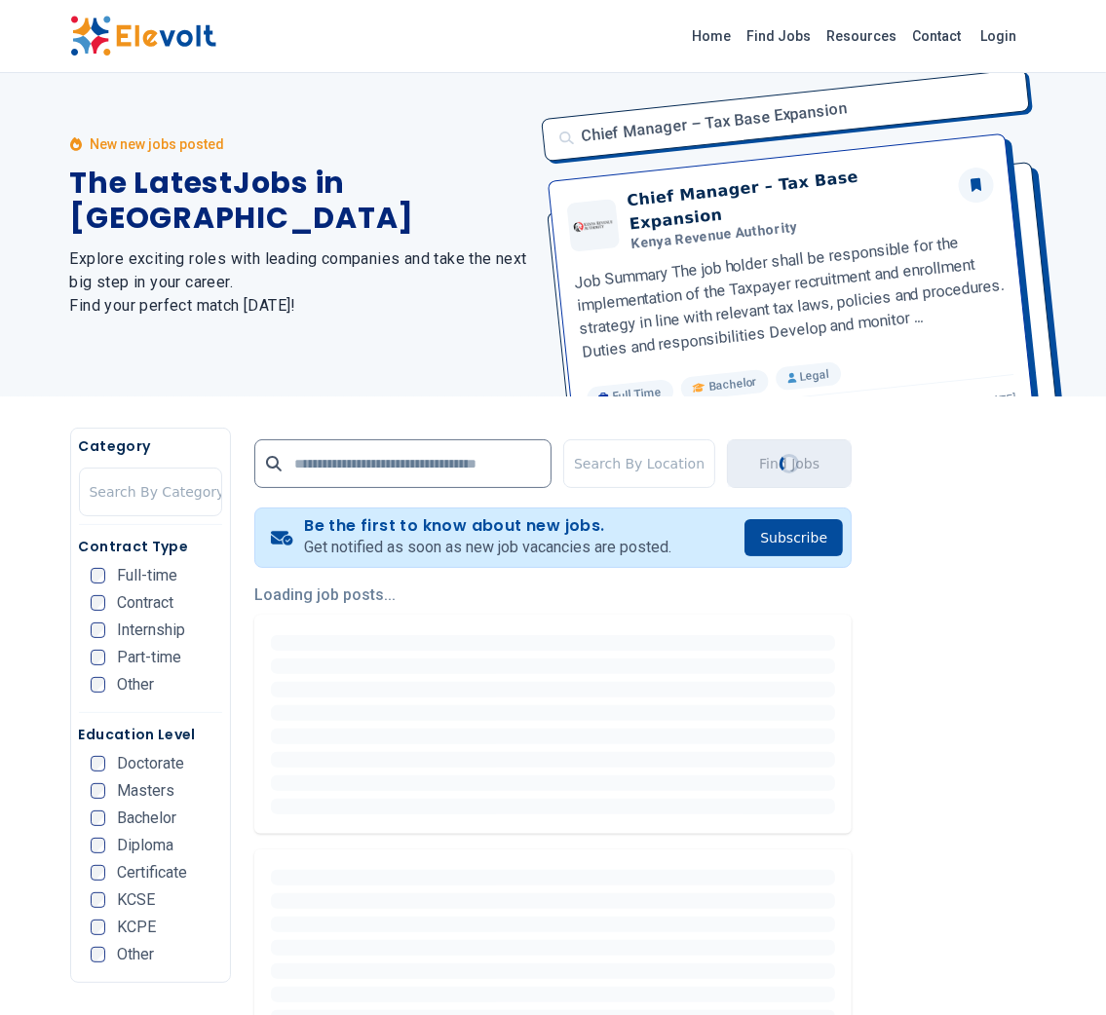
scroll to position [0, 0]
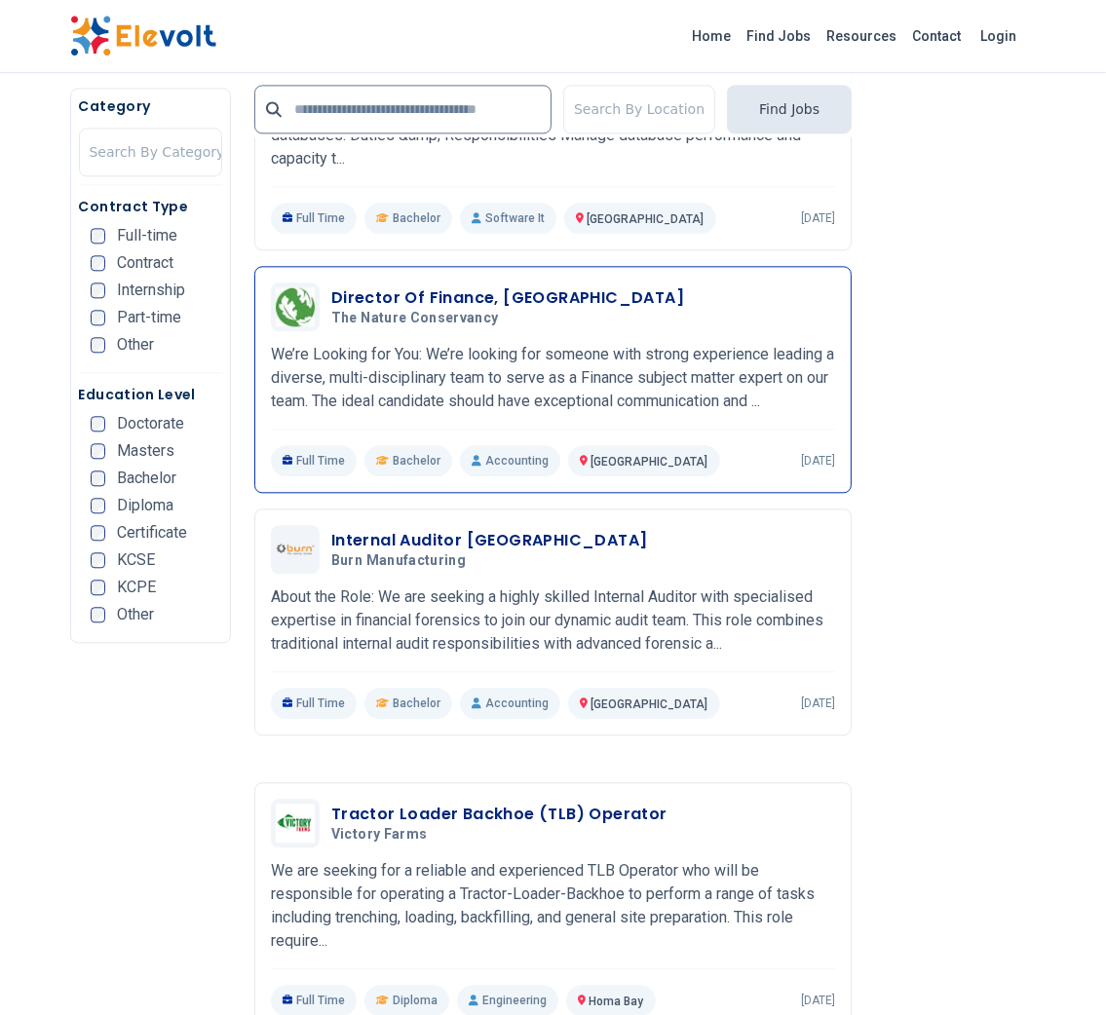
scroll to position [3530, 0]
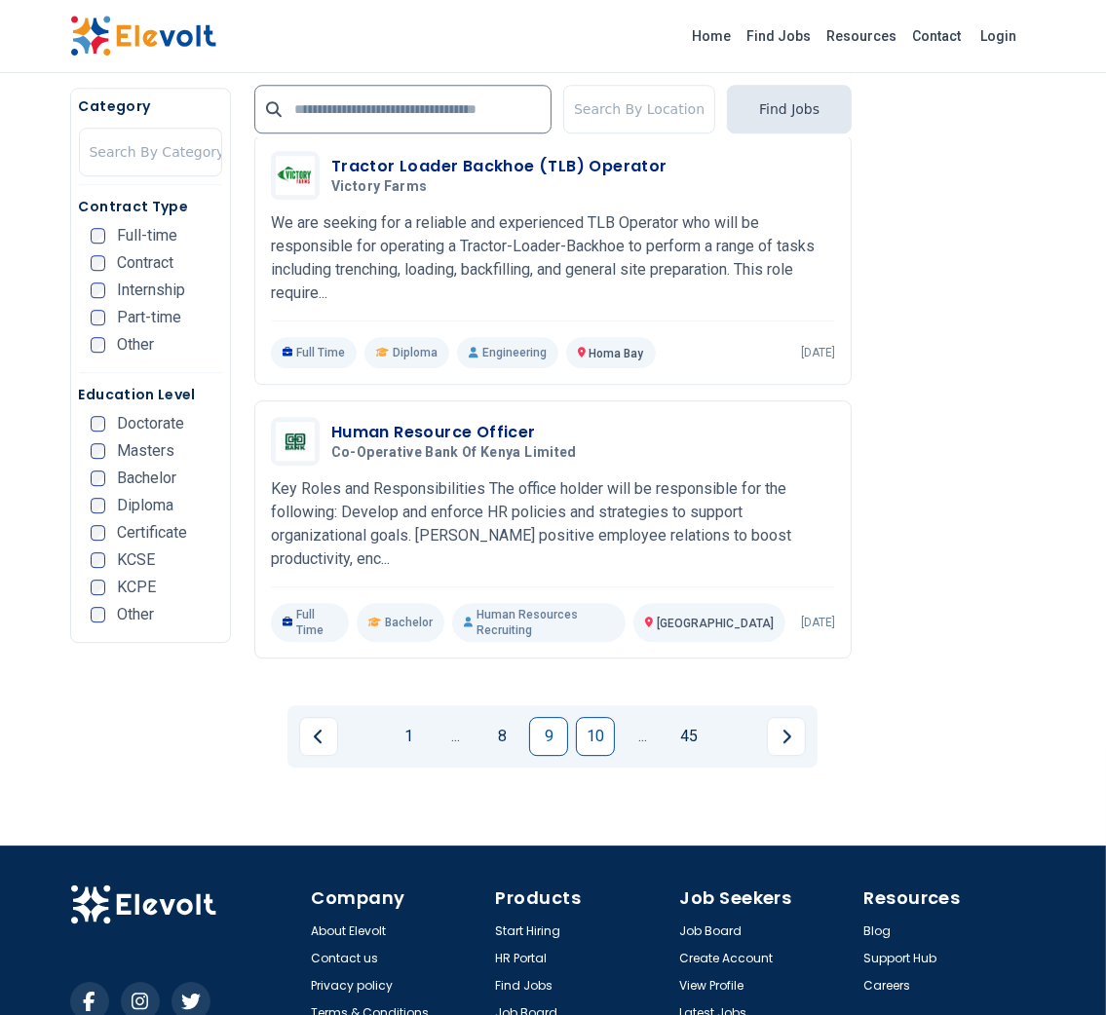
click at [593, 717] on link "10" at bounding box center [595, 736] width 39 height 39
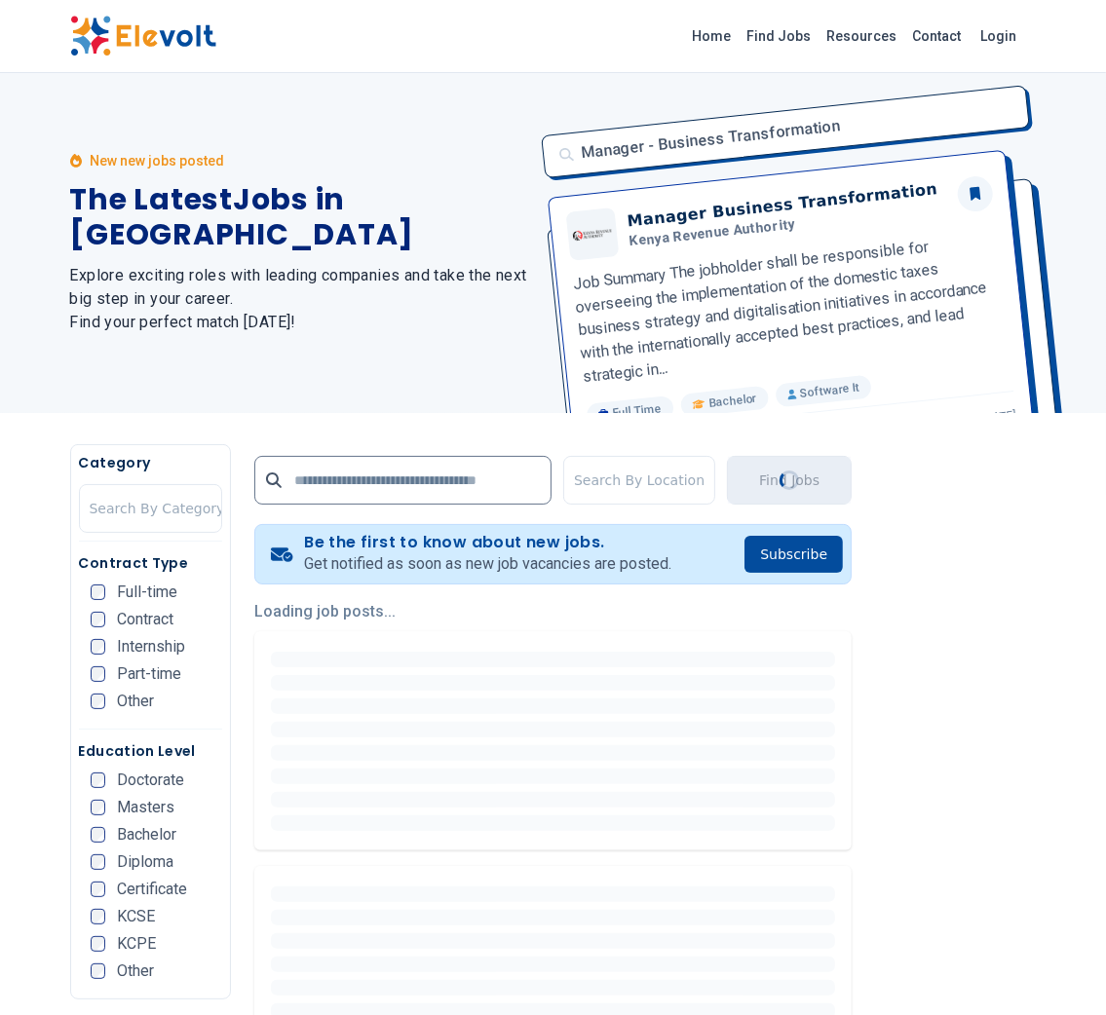
scroll to position [0, 0]
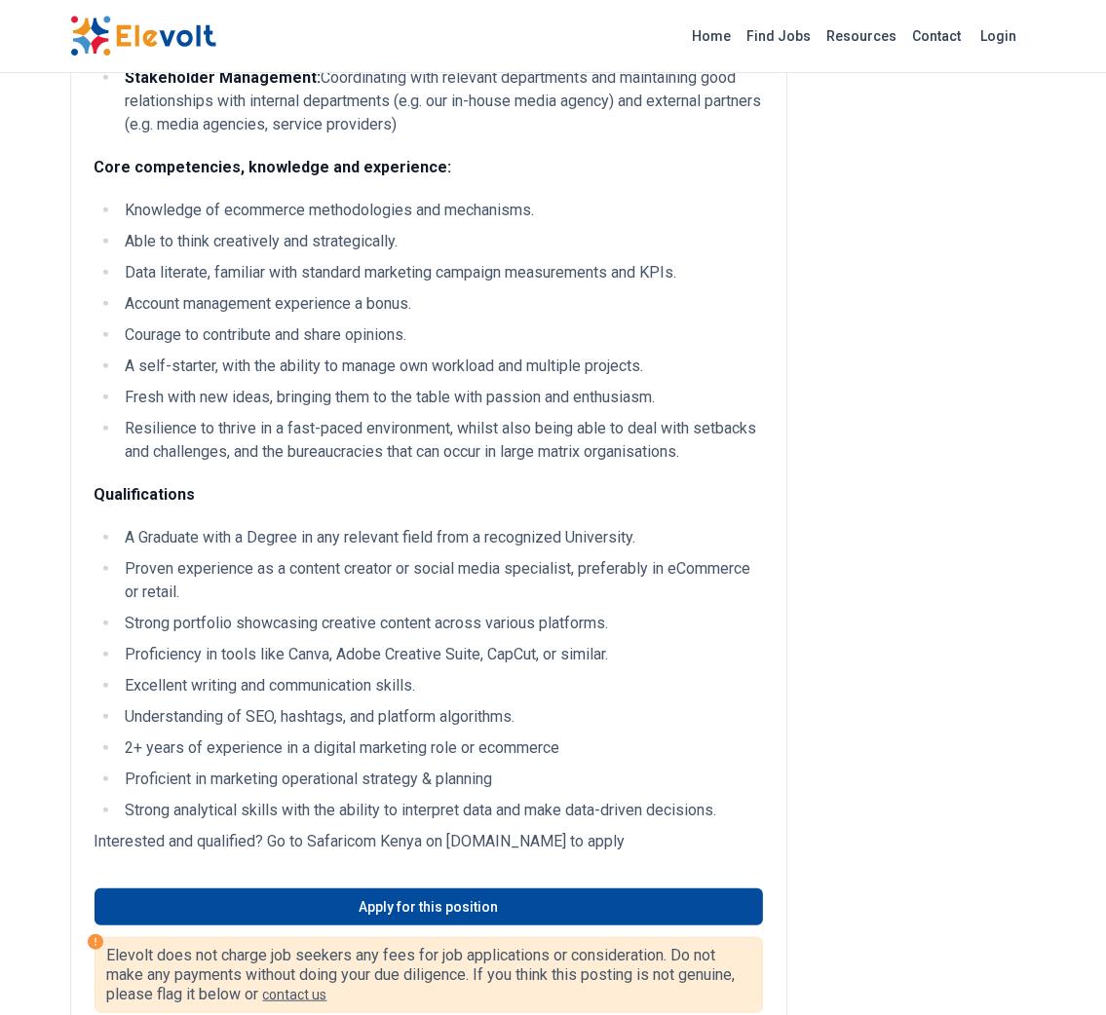
scroll to position [717, 0]
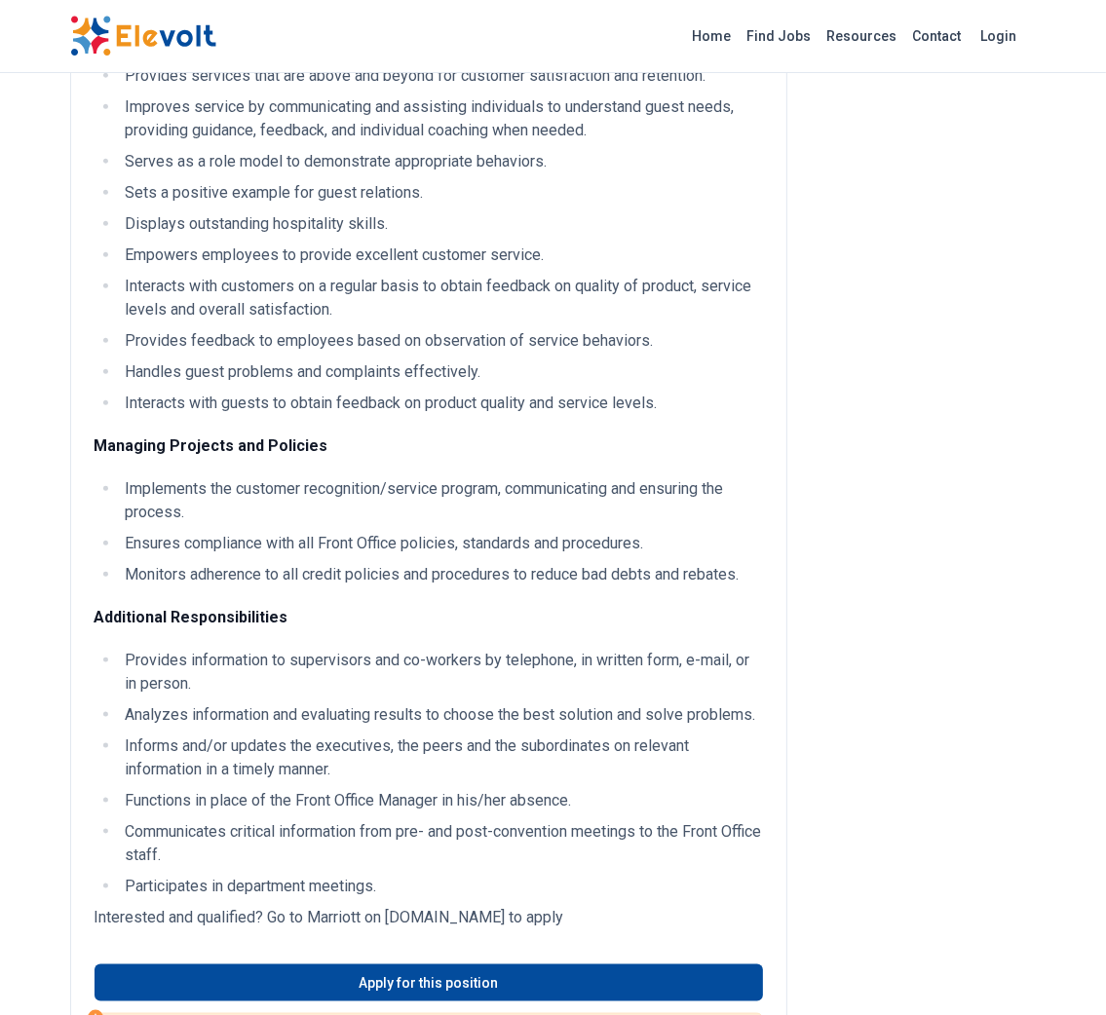
scroll to position [1515, 0]
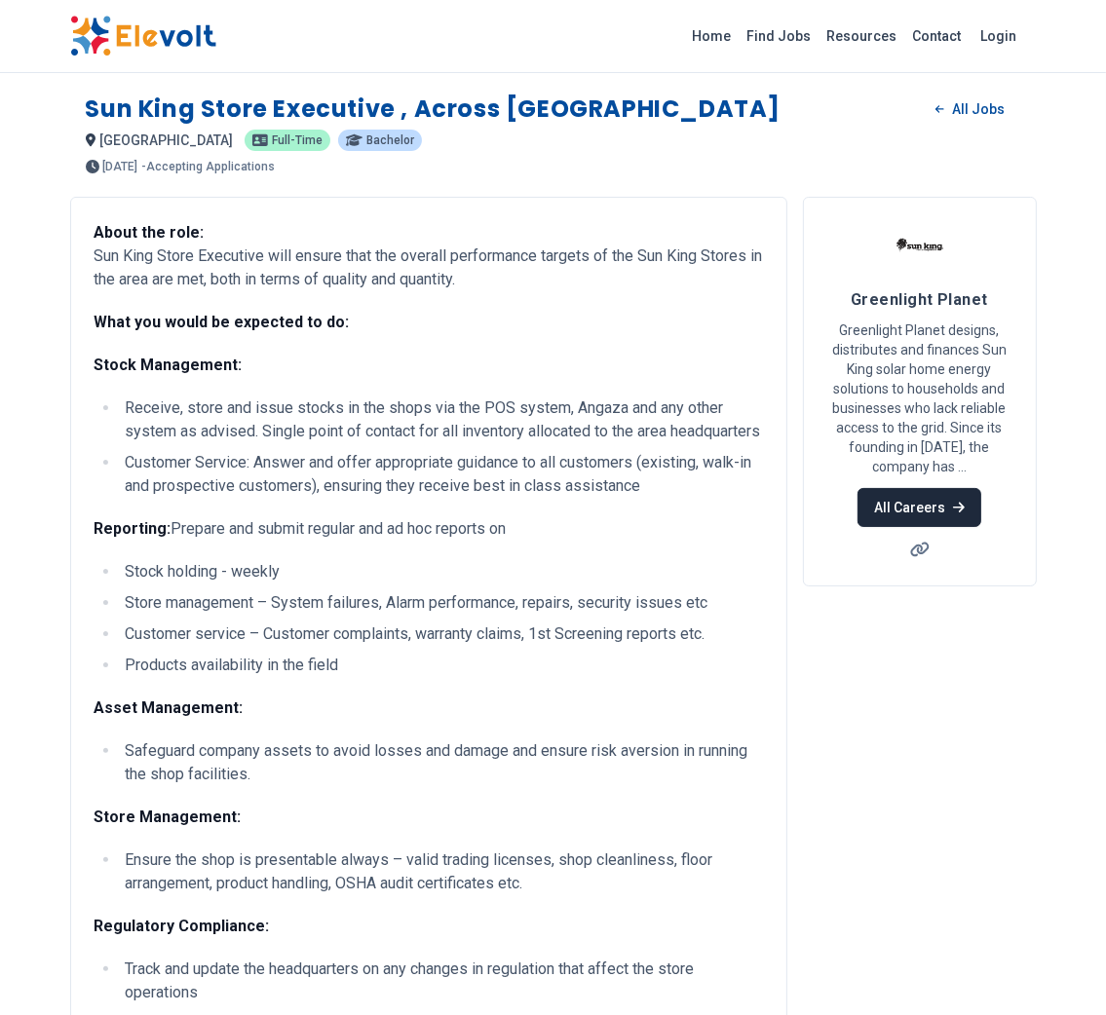
click at [898, 512] on link "All Careers" at bounding box center [919, 507] width 124 height 39
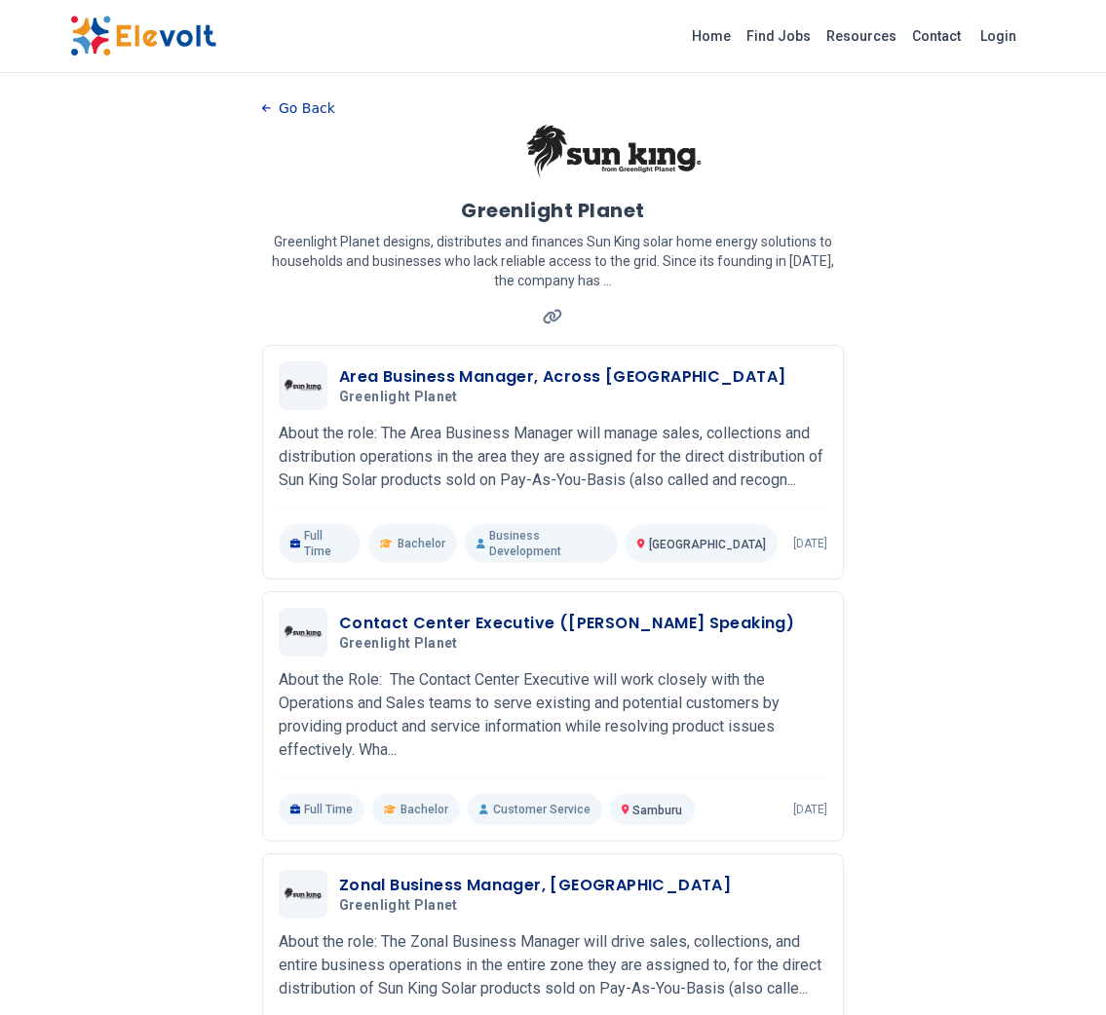
click at [309, 96] on button "Go Back" at bounding box center [298, 108] width 73 height 29
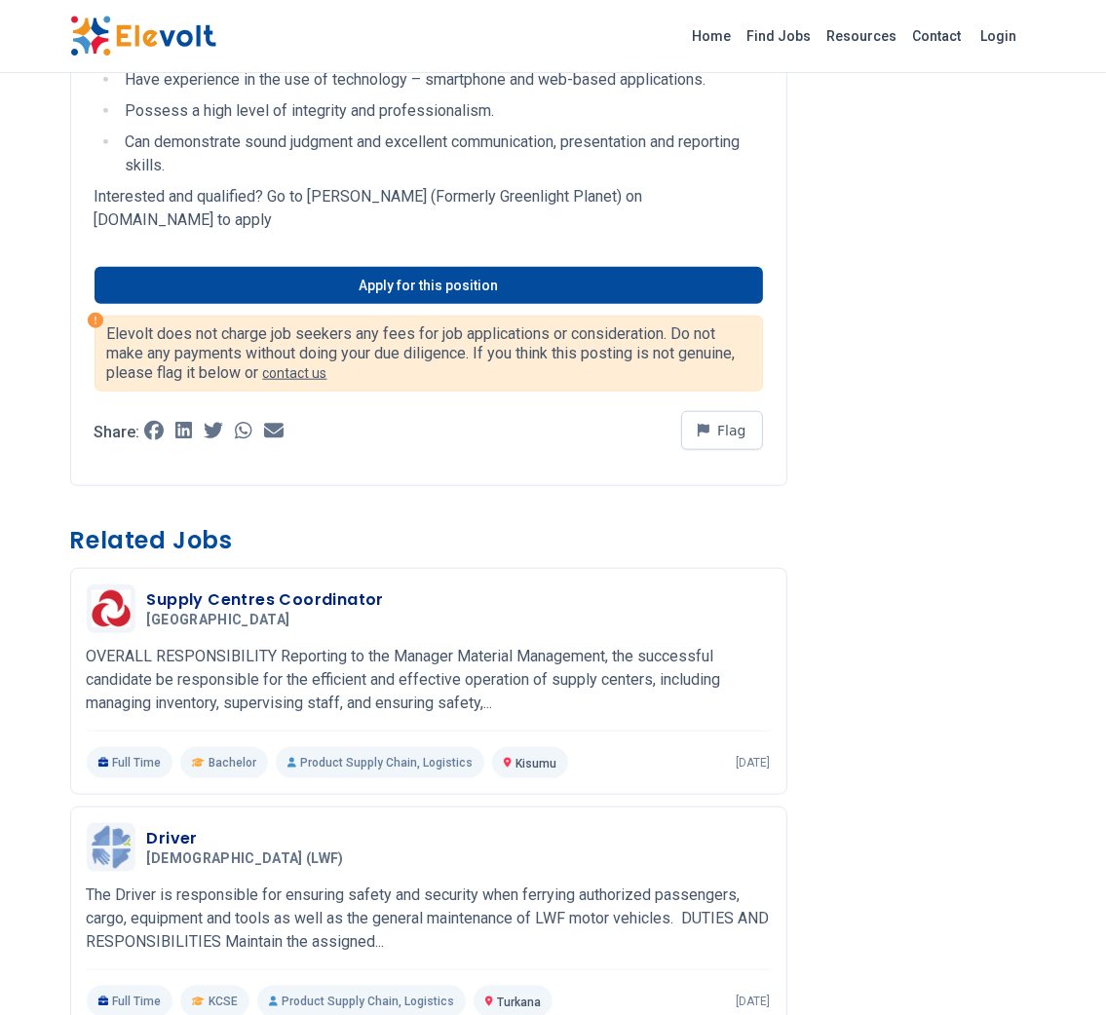
scroll to position [1379, 0]
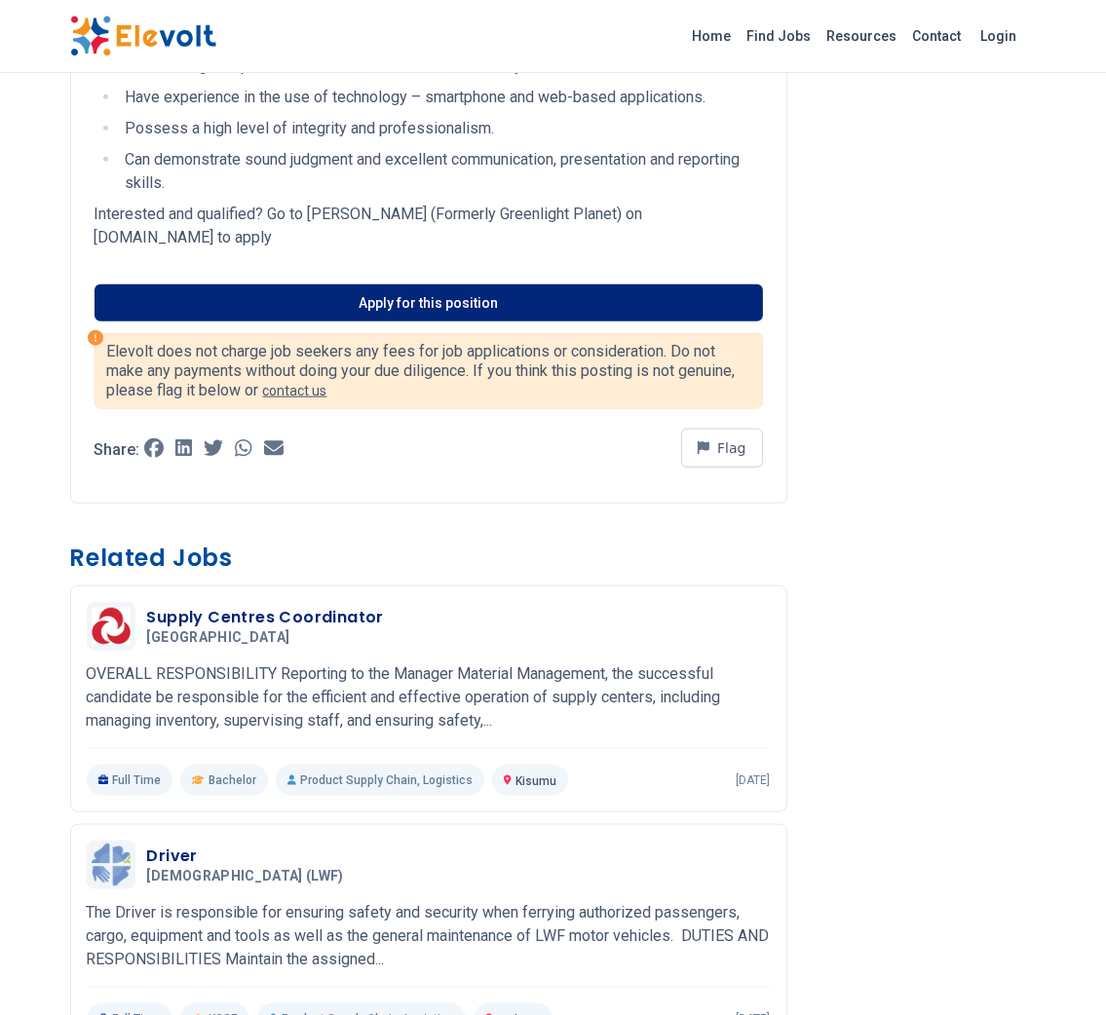
click at [490, 320] on link "Apply for this position" at bounding box center [429, 302] width 668 height 37
